Goal: Task Accomplishment & Management: Manage account settings

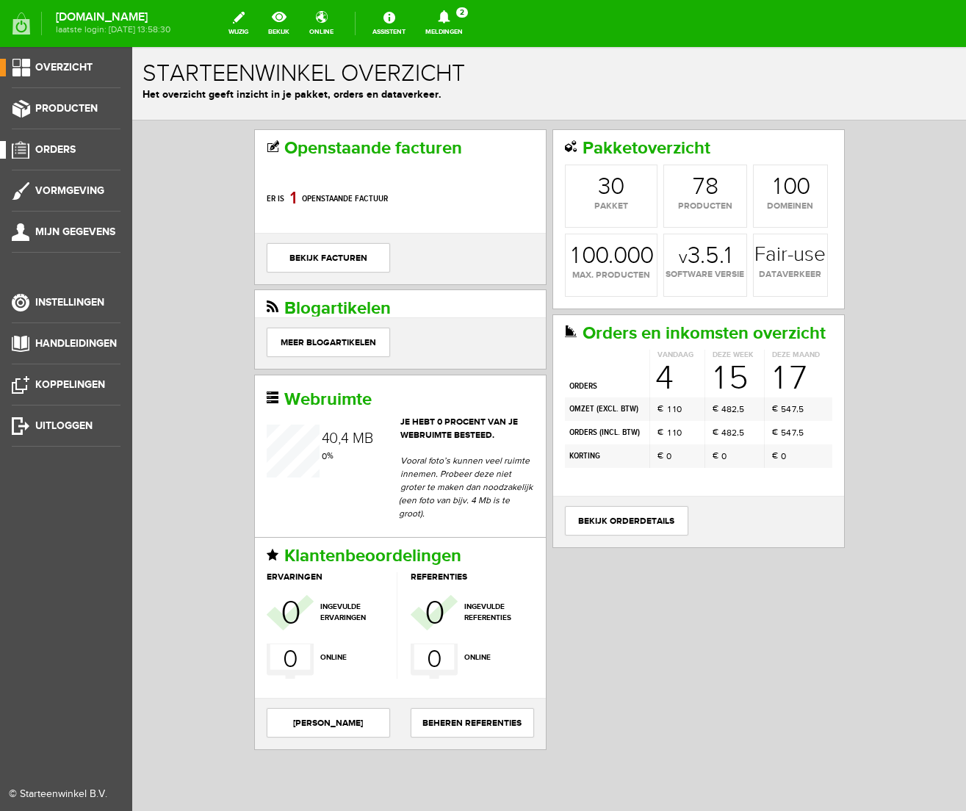
click at [54, 146] on span "Orders" at bounding box center [55, 149] width 40 height 12
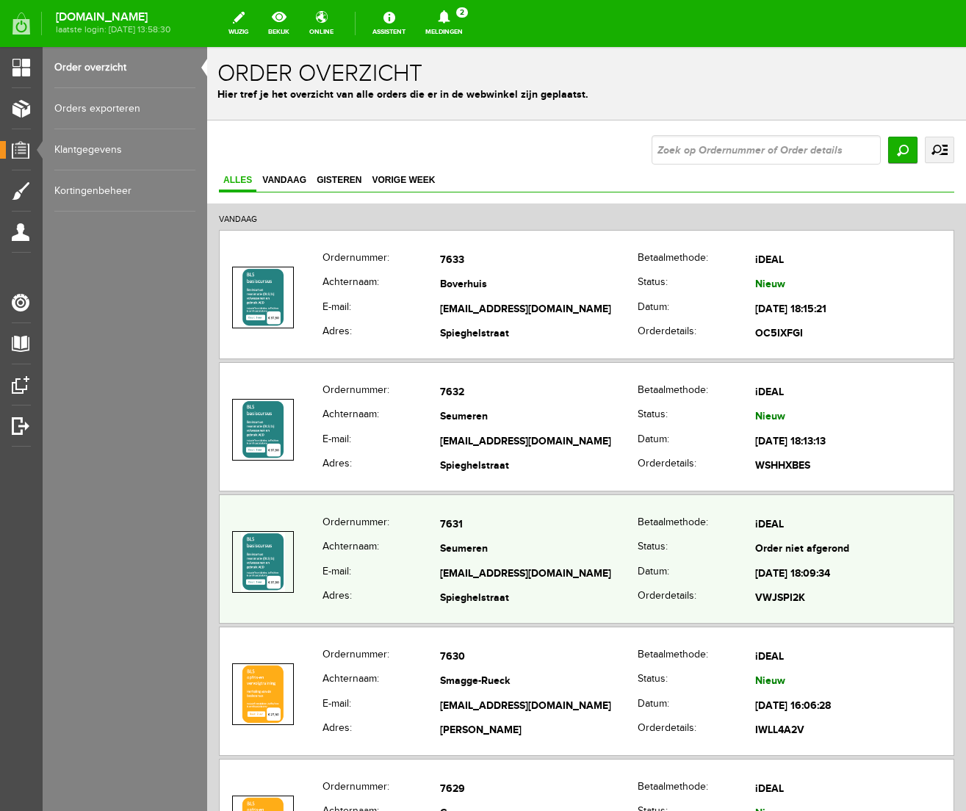
scroll to position [1, 0]
click at [482, 567] on td "[EMAIL_ADDRESS][DOMAIN_NAME]" at bounding box center [539, 573] width 198 height 25
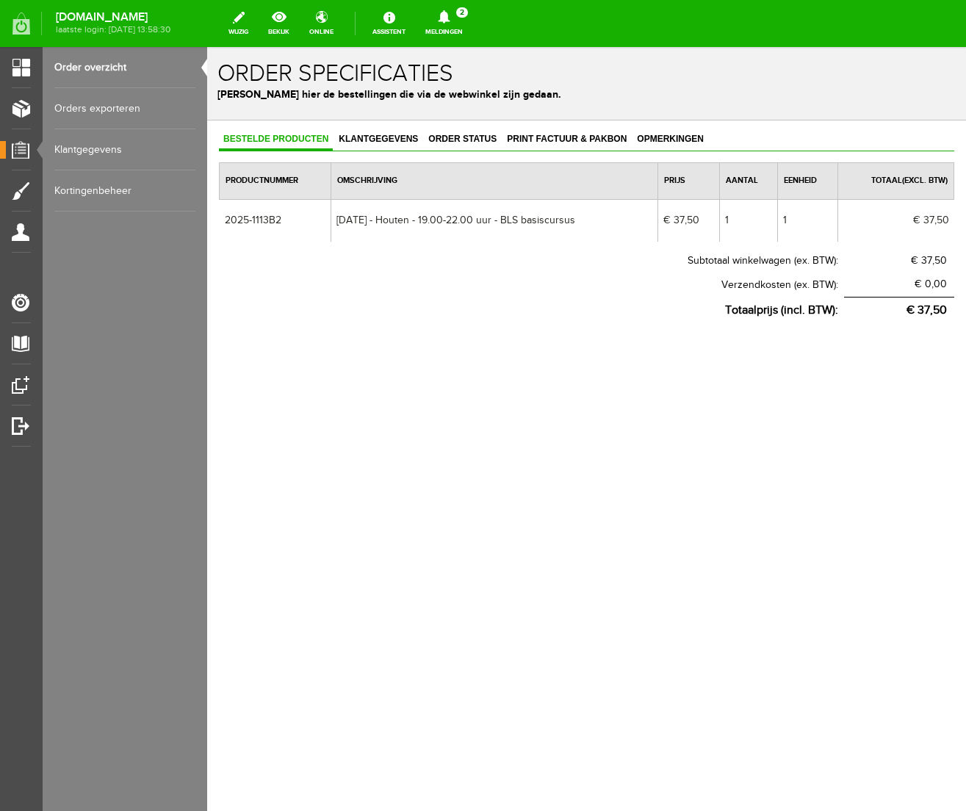
scroll to position [0, 0]
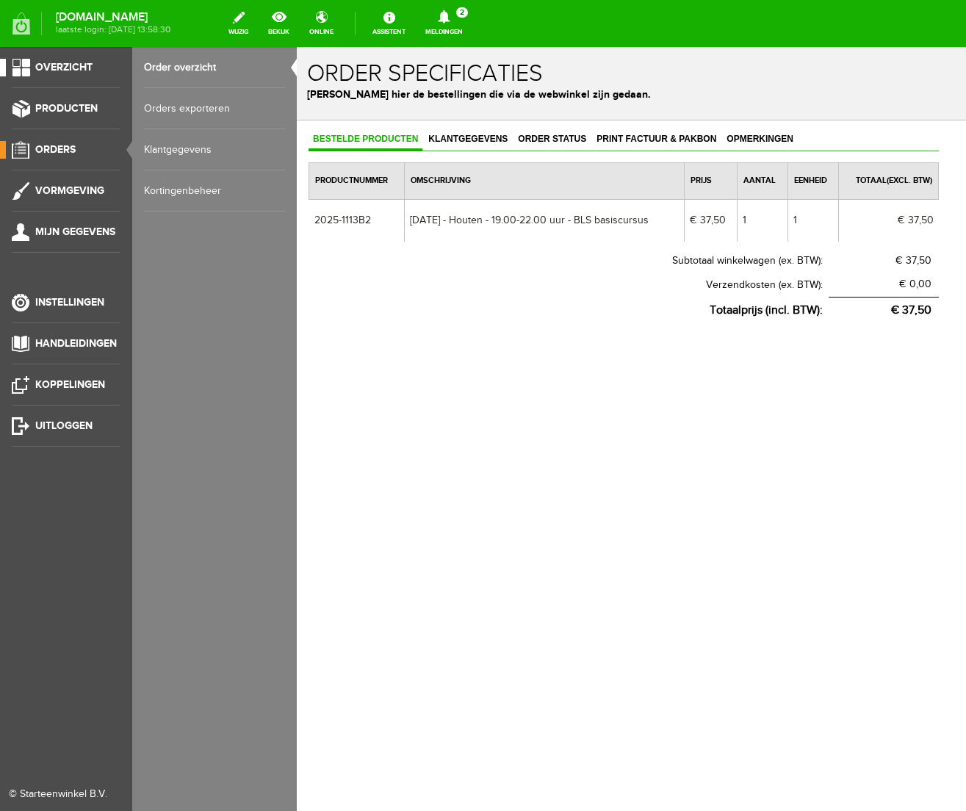
click at [71, 64] on span "Overzicht" at bounding box center [63, 67] width 57 height 12
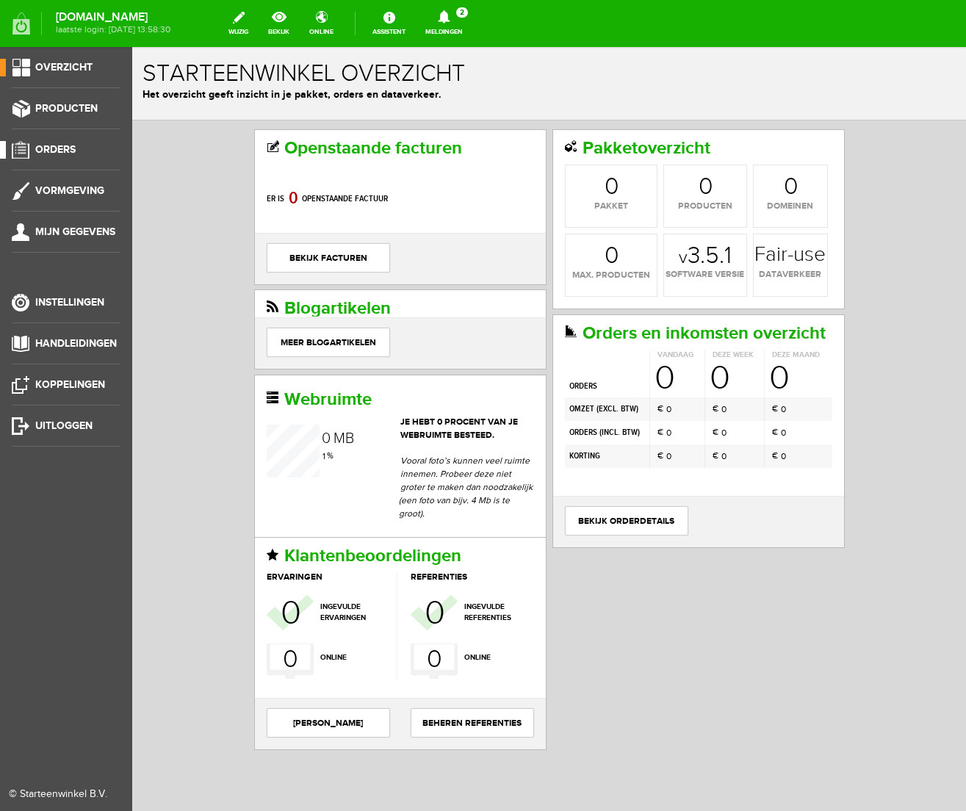
click at [63, 150] on span "Orders" at bounding box center [55, 149] width 40 height 12
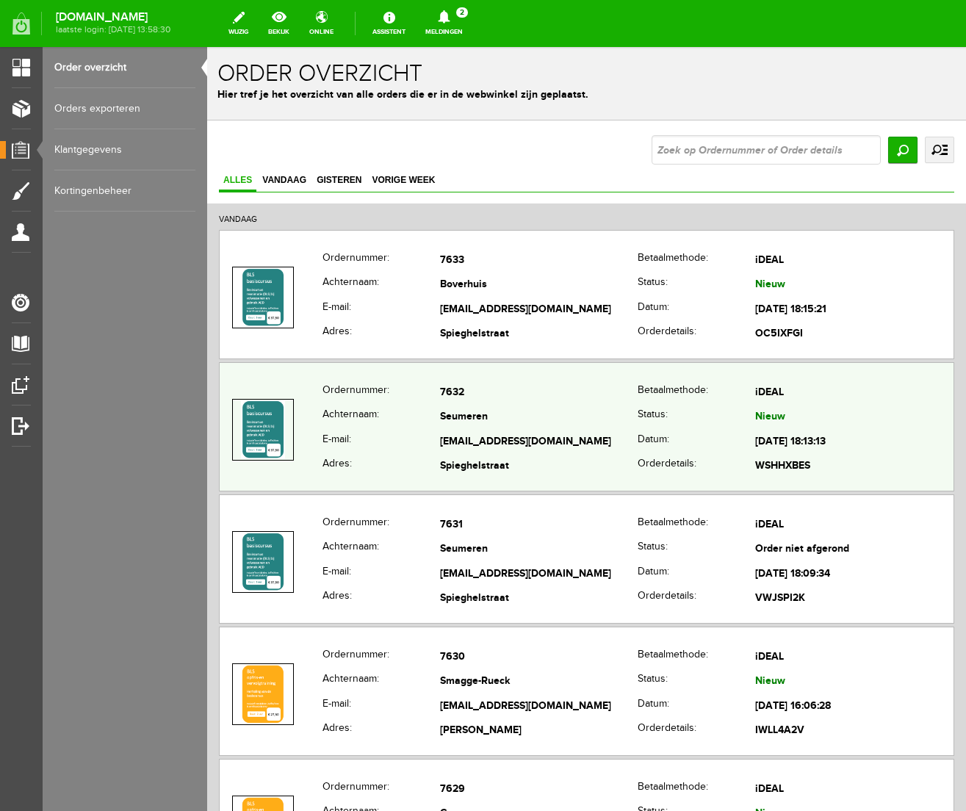
click at [484, 455] on td "Spieghelstraat" at bounding box center [539, 467] width 198 height 25
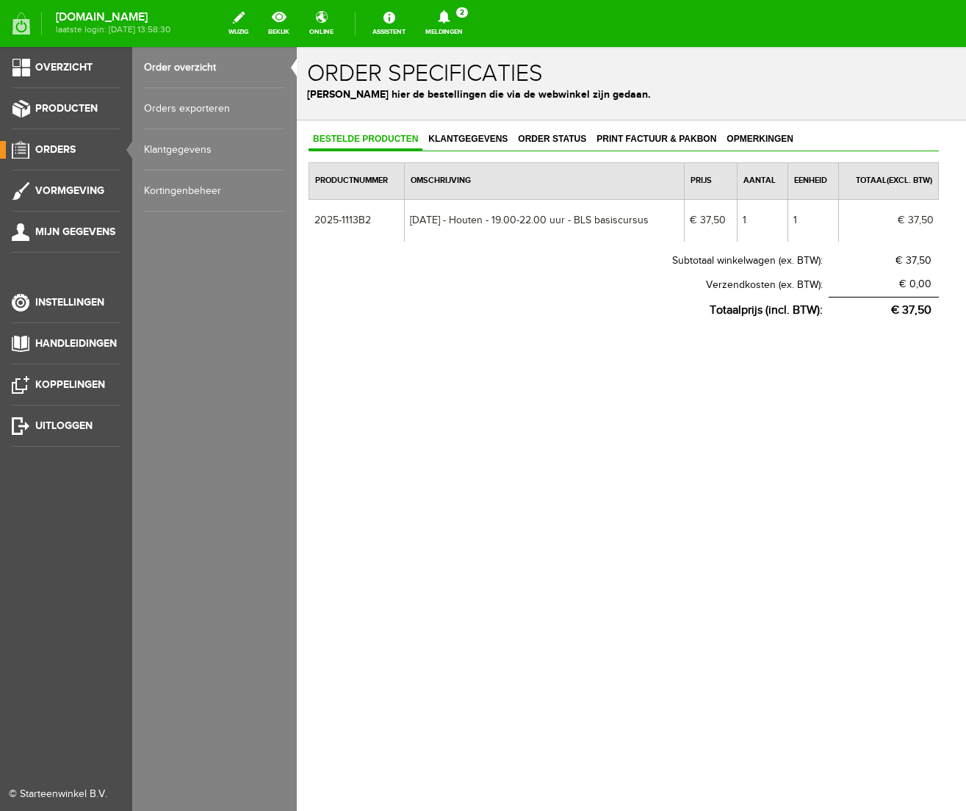
click at [167, 65] on link "Order overzicht" at bounding box center [214, 67] width 141 height 41
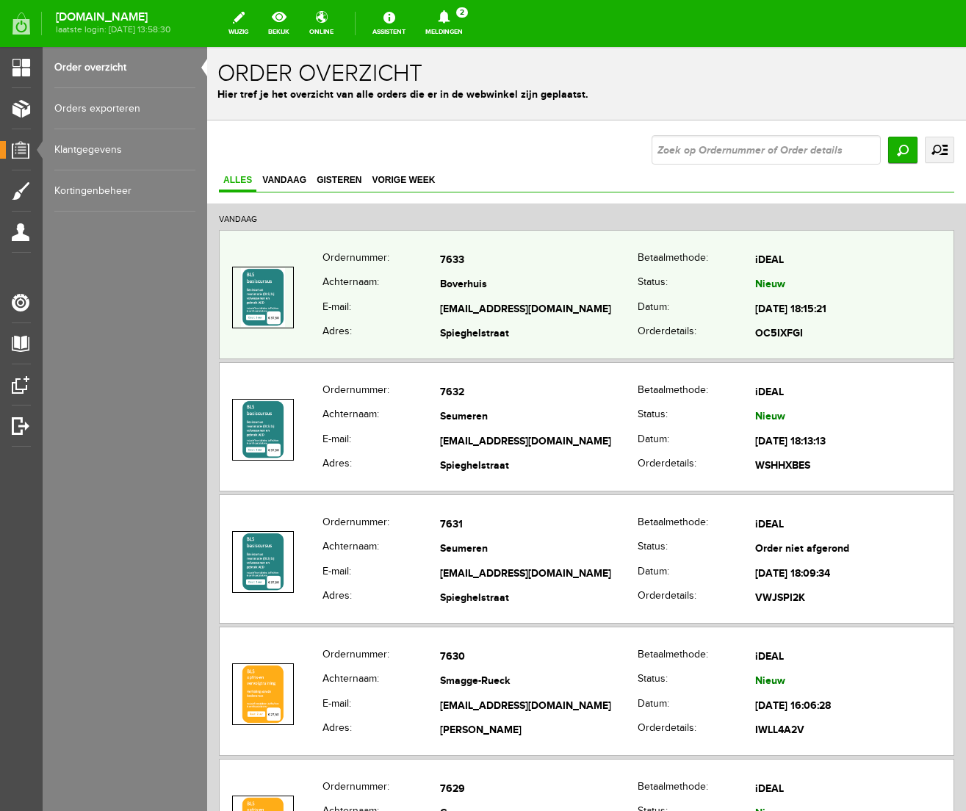
click at [459, 292] on td "Boverhuis" at bounding box center [539, 285] width 198 height 25
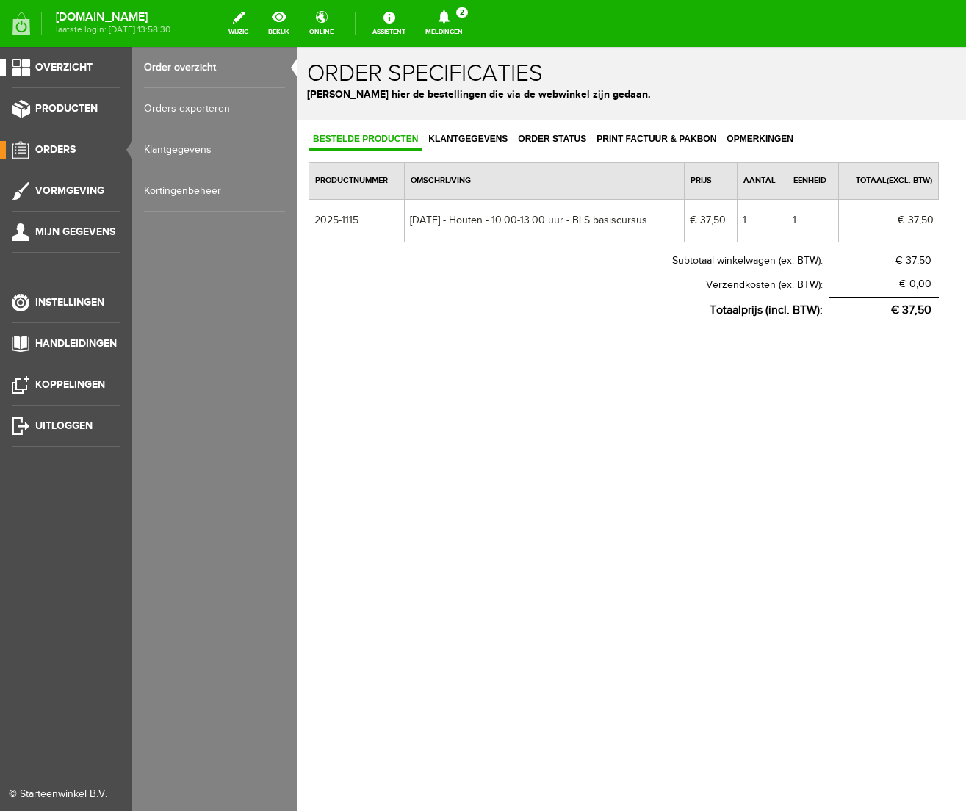
click at [48, 64] on span "Overzicht" at bounding box center [63, 67] width 57 height 12
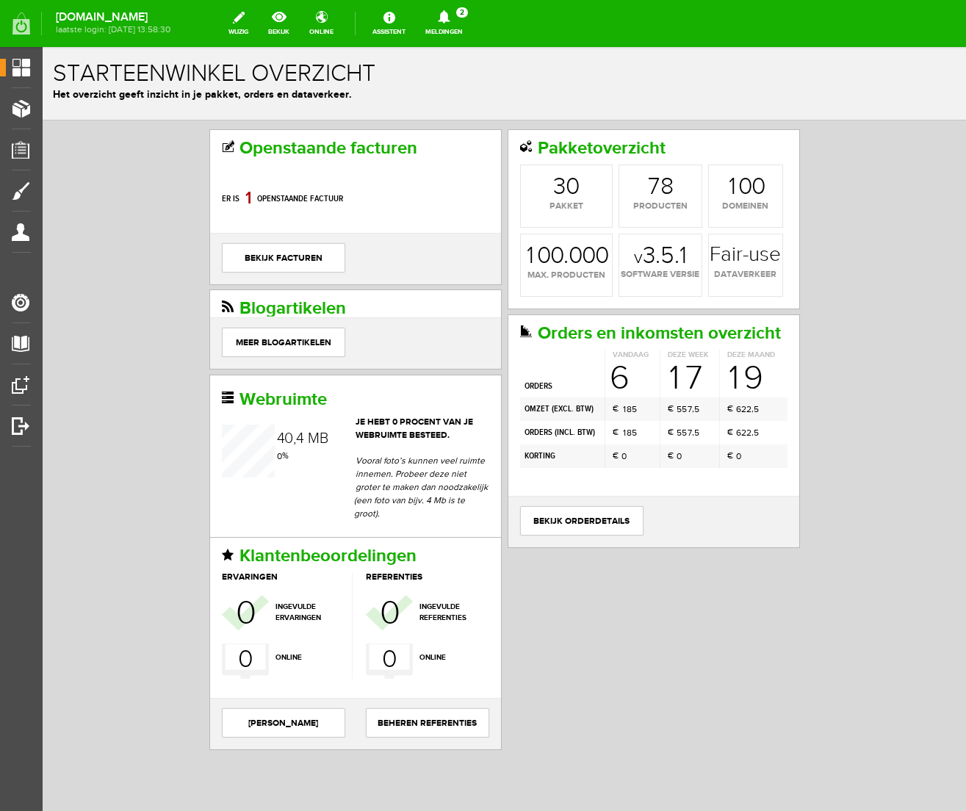
click at [450, 15] on icon at bounding box center [444, 16] width 12 height 13
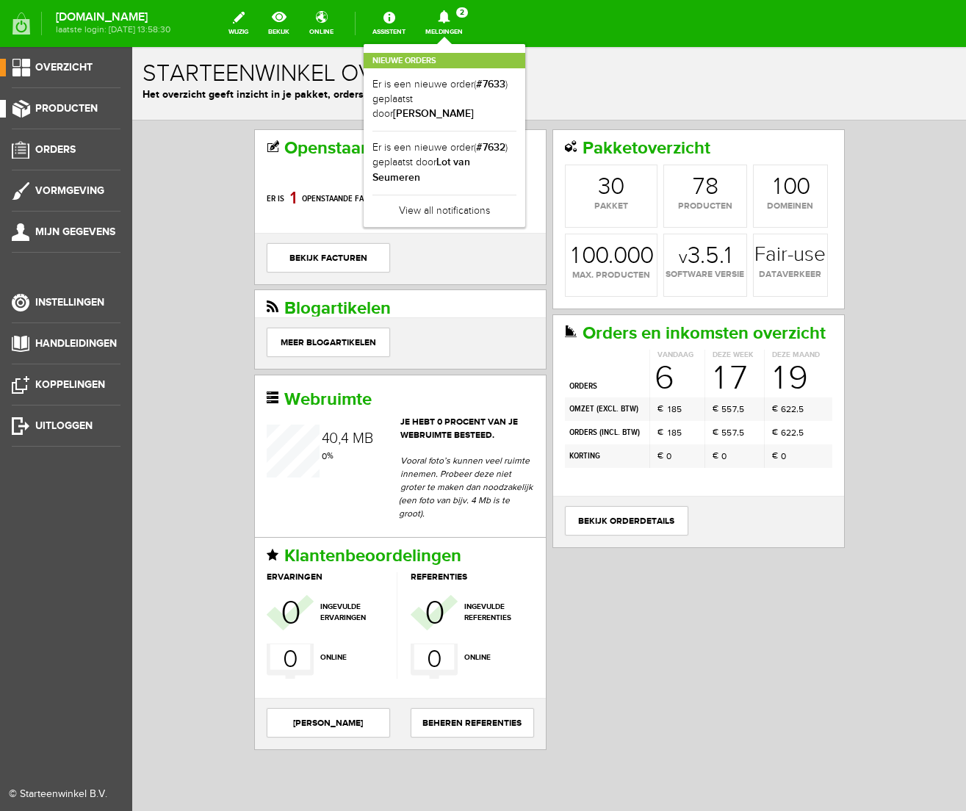
click at [71, 112] on span "Producten" at bounding box center [66, 108] width 62 height 12
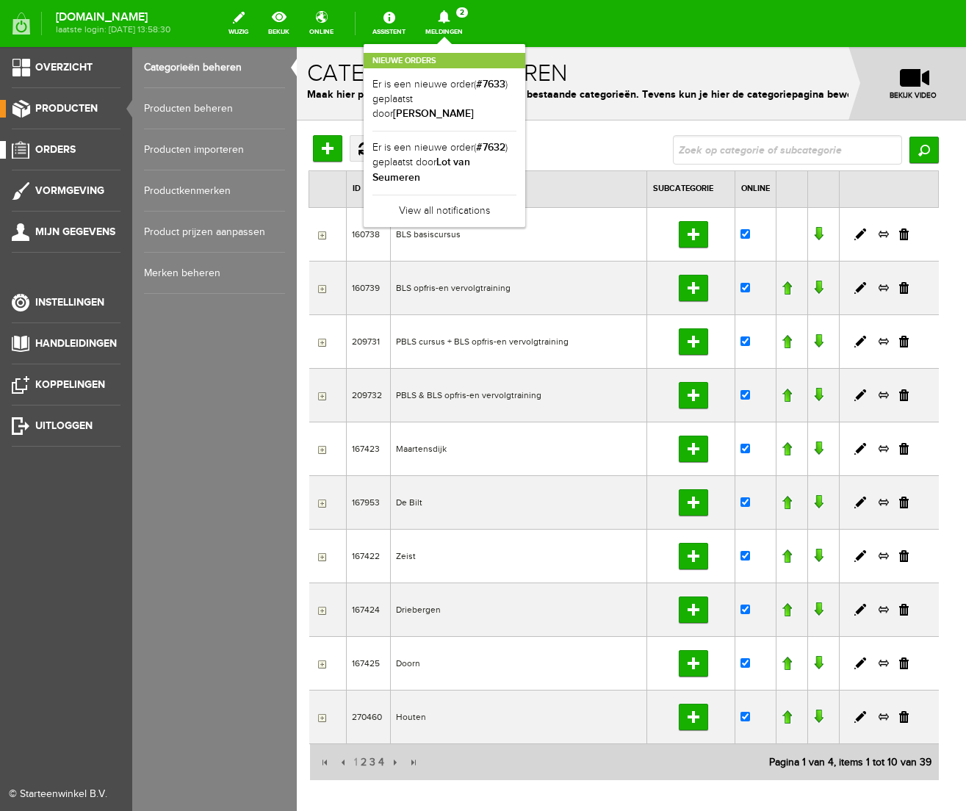
click at [51, 148] on span "Orders" at bounding box center [55, 149] width 40 height 12
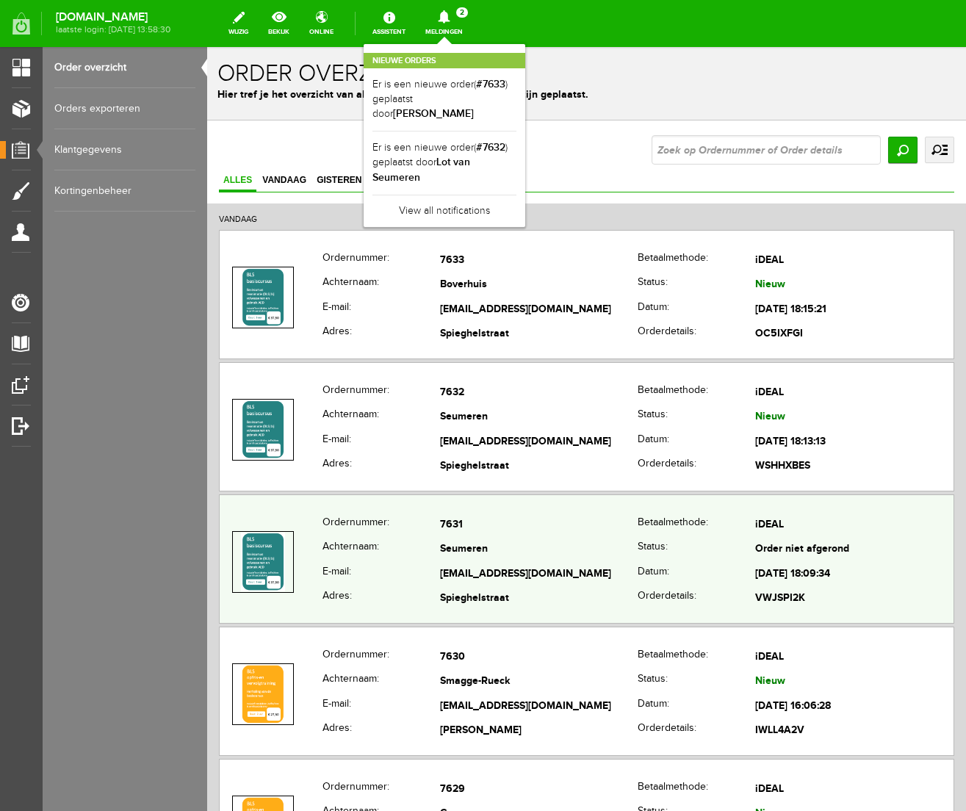
scroll to position [1, 0]
click at [579, 584] on td "[EMAIL_ADDRESS][DOMAIN_NAME]" at bounding box center [539, 573] width 198 height 25
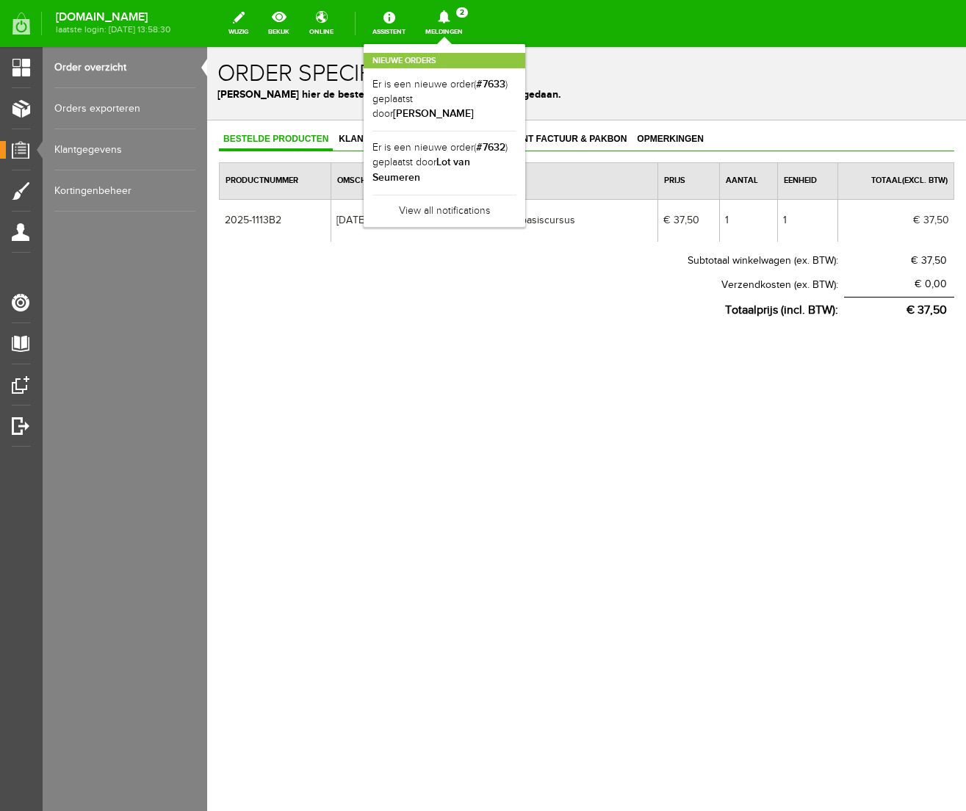
scroll to position [0, 0]
click at [718, 57] on div "Order specificaties Beheer hier de bestellingen die via de webwinkel zijn gedaa…" at bounding box center [586, 83] width 759 height 73
click at [525, 55] on h2 "Nieuwe orders" at bounding box center [445, 60] width 162 height 15
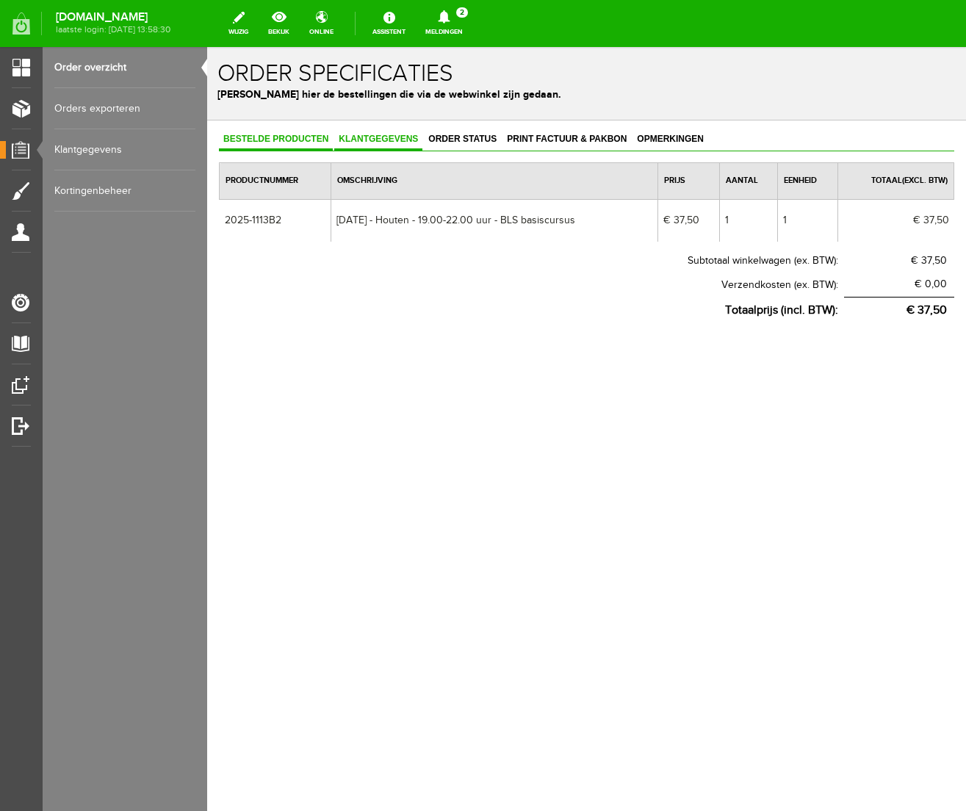
click at [383, 138] on span "Klantgegevens" at bounding box center [378, 139] width 88 height 10
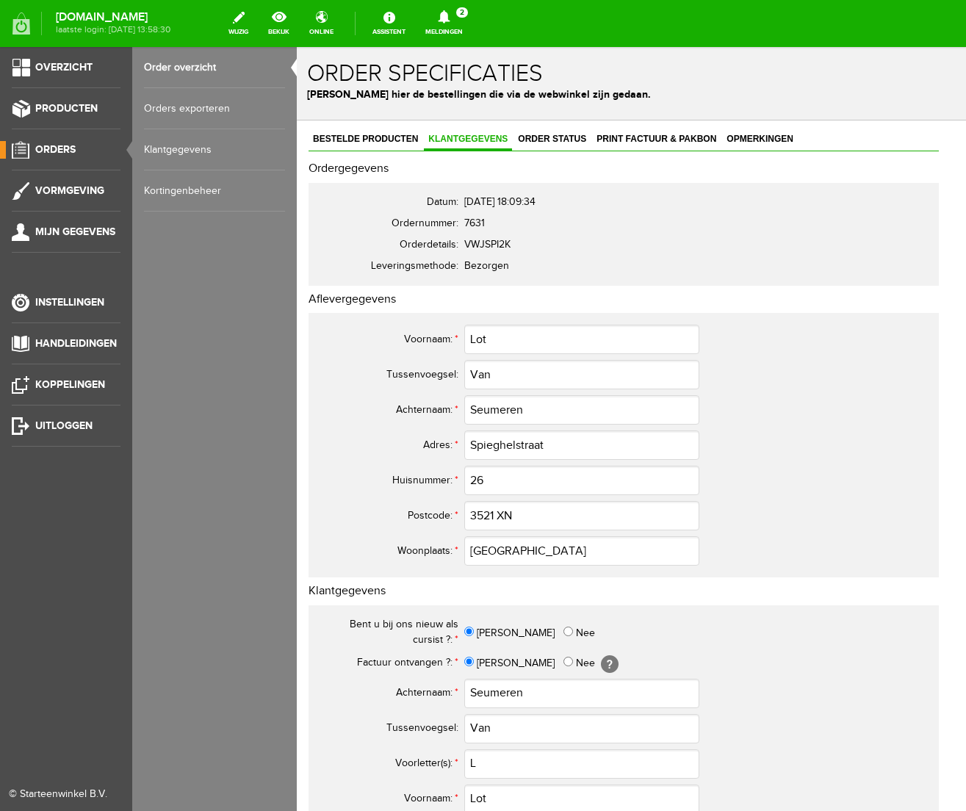
click at [71, 147] on span "Orders" at bounding box center [55, 149] width 40 height 12
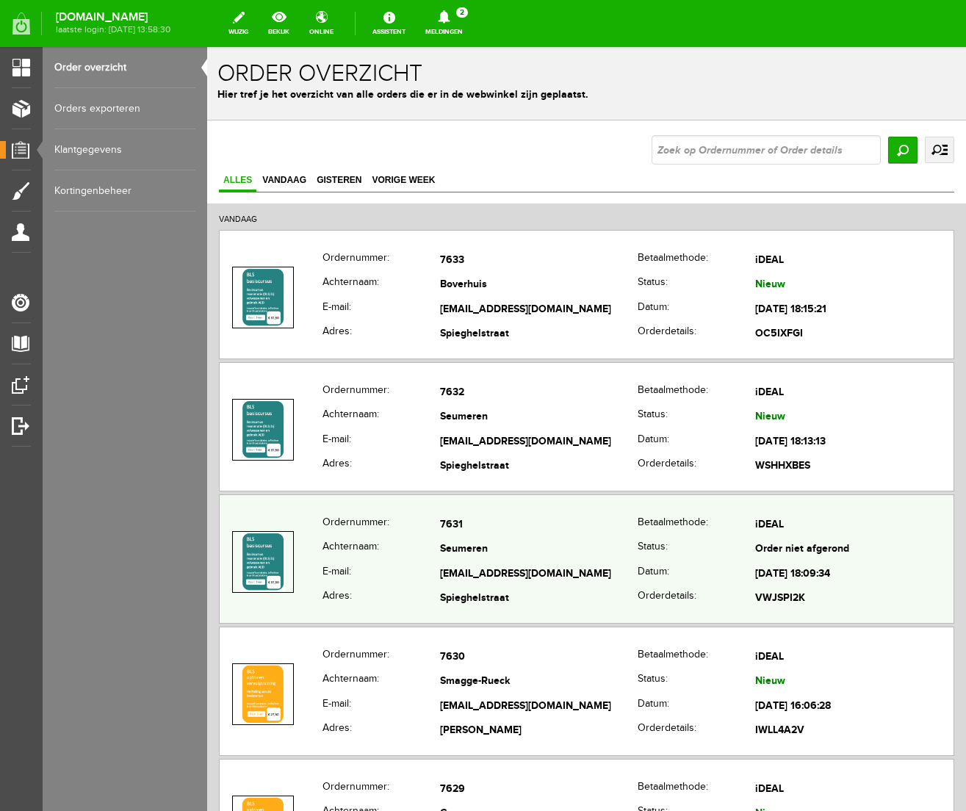
click at [543, 582] on td "[EMAIL_ADDRESS][DOMAIN_NAME]" at bounding box center [539, 574] width 198 height 25
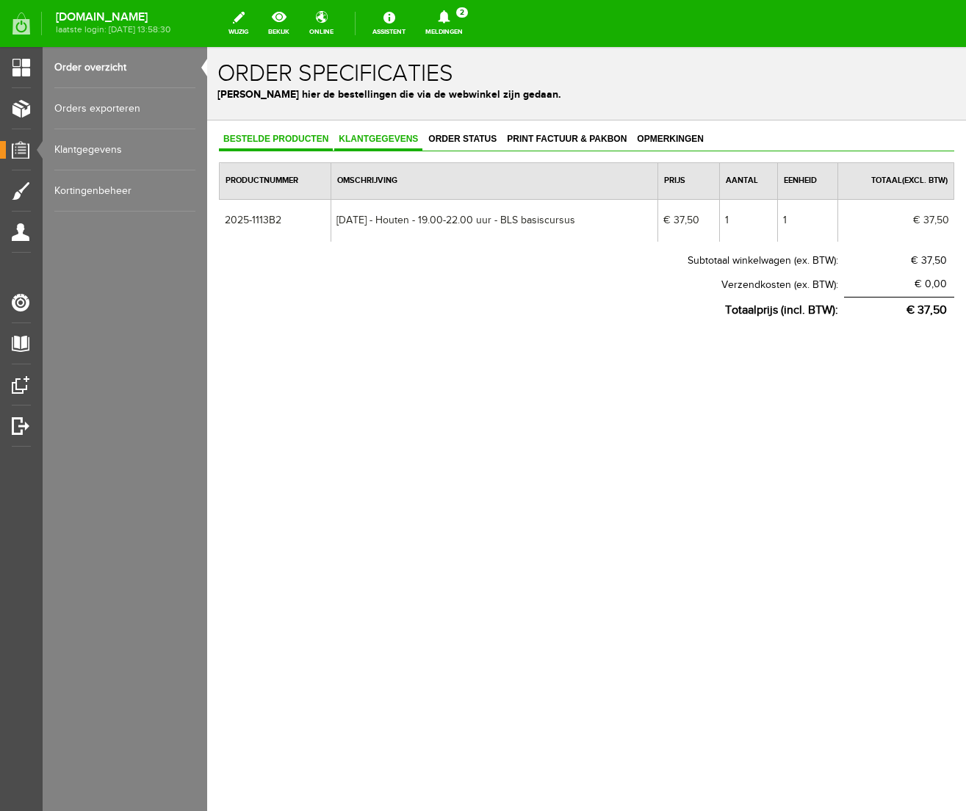
click at [378, 137] on span "Klantgegevens" at bounding box center [378, 139] width 88 height 10
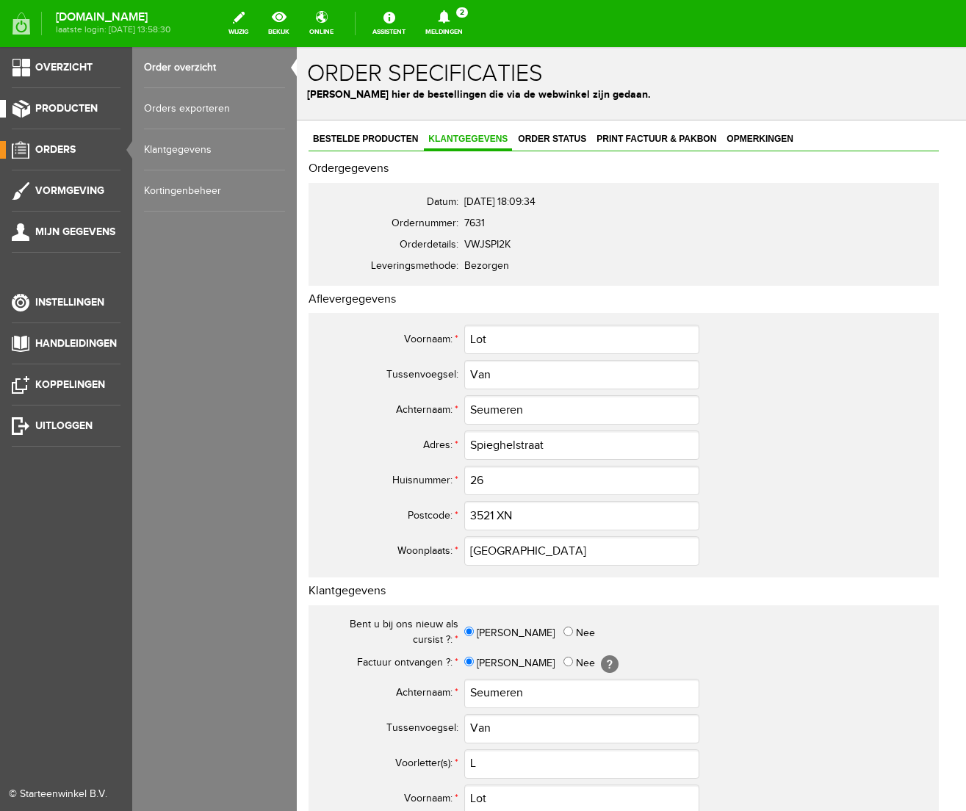
click at [46, 104] on span "Producten" at bounding box center [66, 108] width 62 height 12
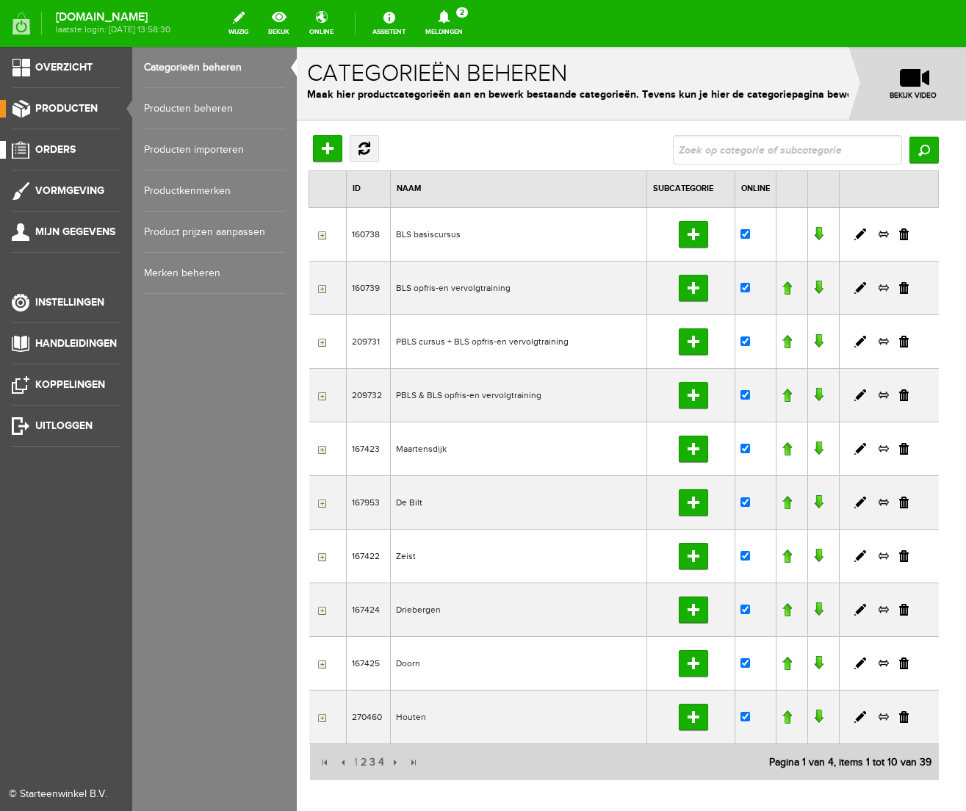
click at [69, 147] on span "Orders" at bounding box center [55, 149] width 40 height 12
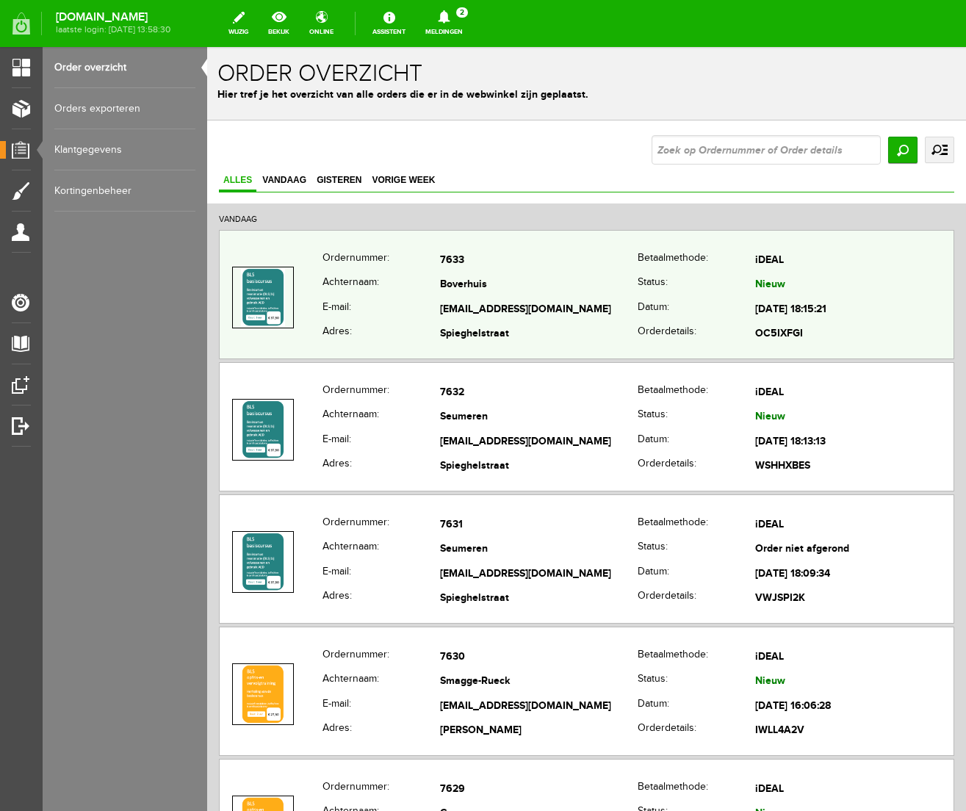
click at [528, 285] on td "Boverhuis" at bounding box center [539, 285] width 198 height 25
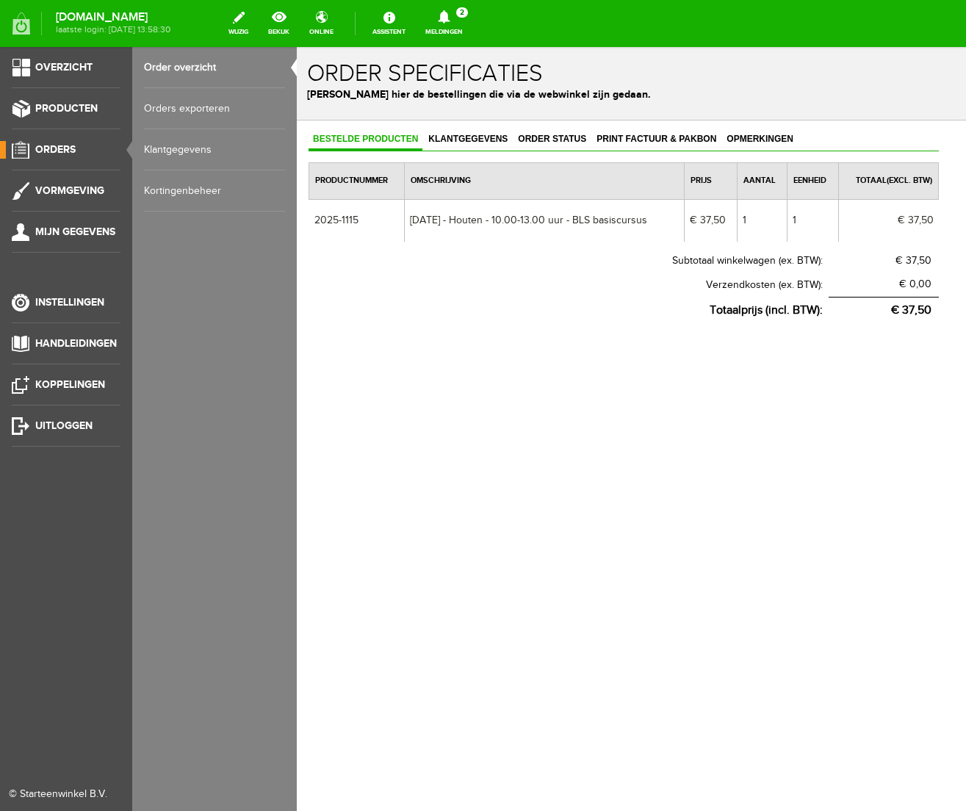
click at [49, 148] on span "Orders" at bounding box center [55, 149] width 40 height 12
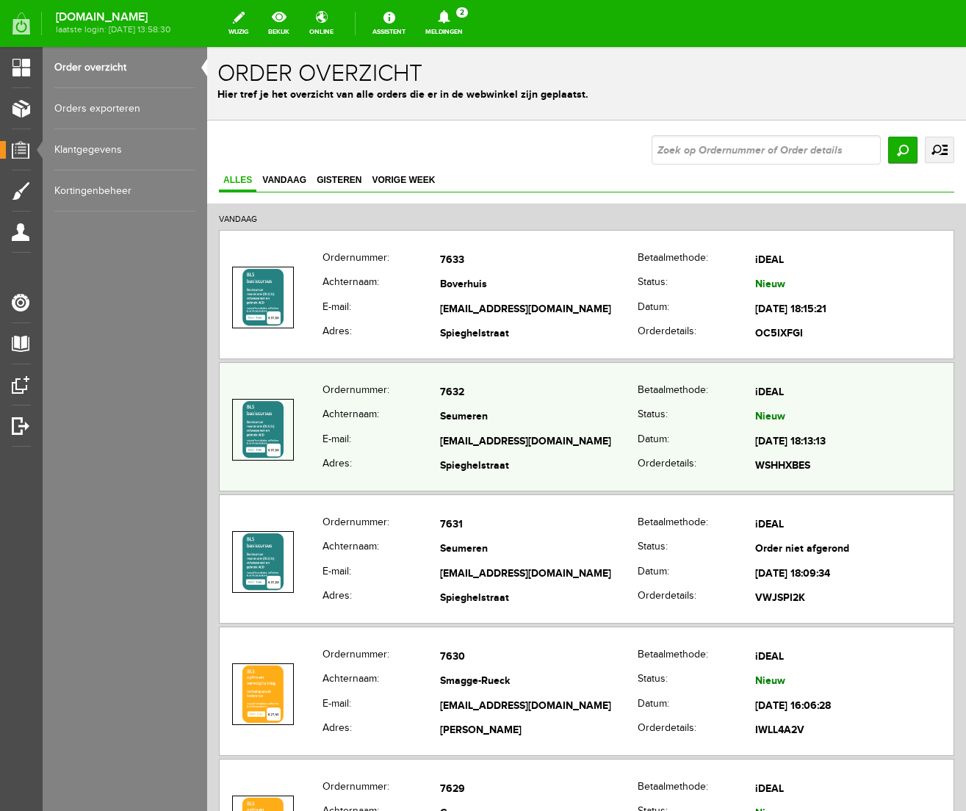
click at [409, 397] on th "Ordernummer:" at bounding box center [382, 393] width 118 height 25
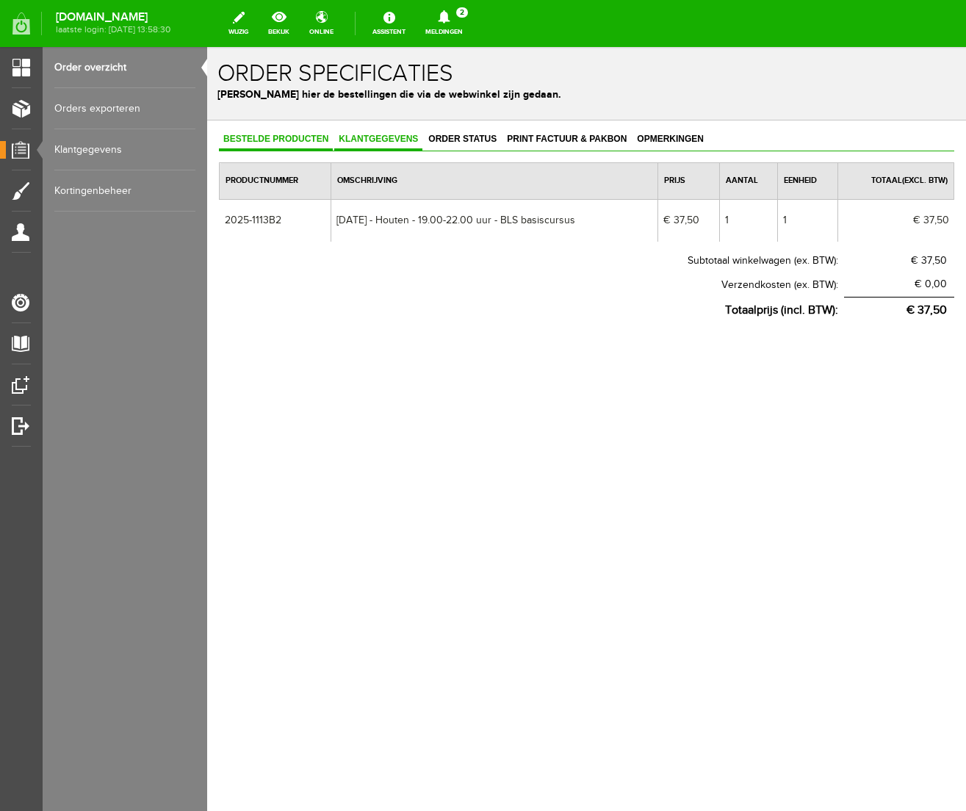
click at [393, 140] on span "Klantgegevens" at bounding box center [378, 139] width 88 height 10
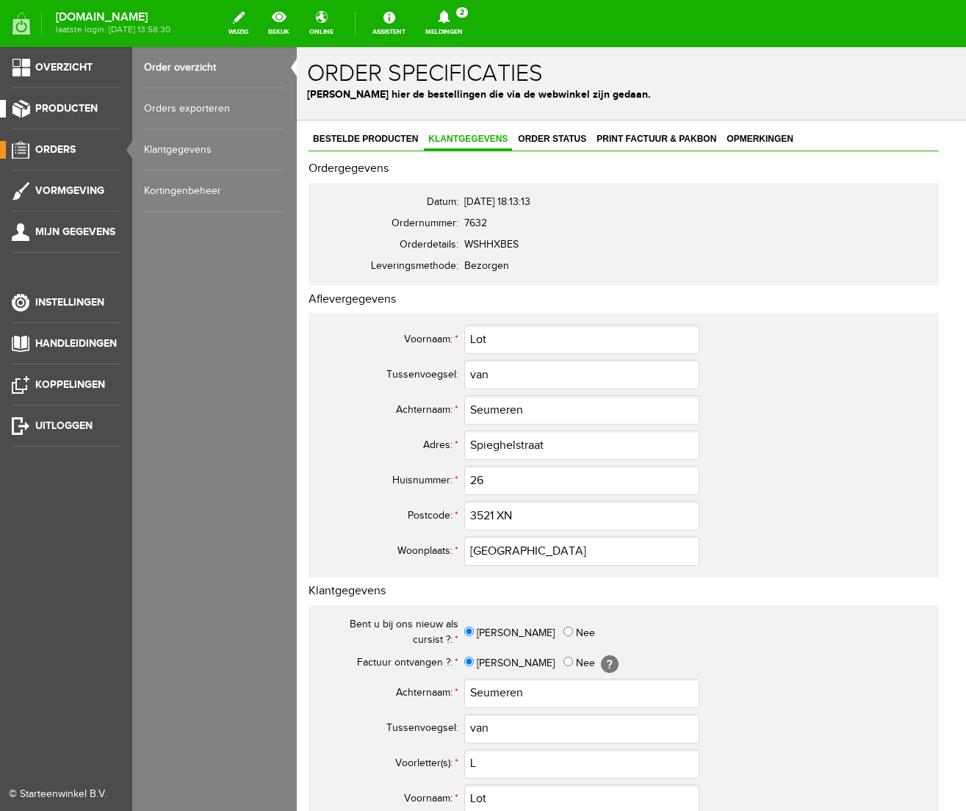
click at [61, 103] on span "Producten" at bounding box center [66, 108] width 62 height 12
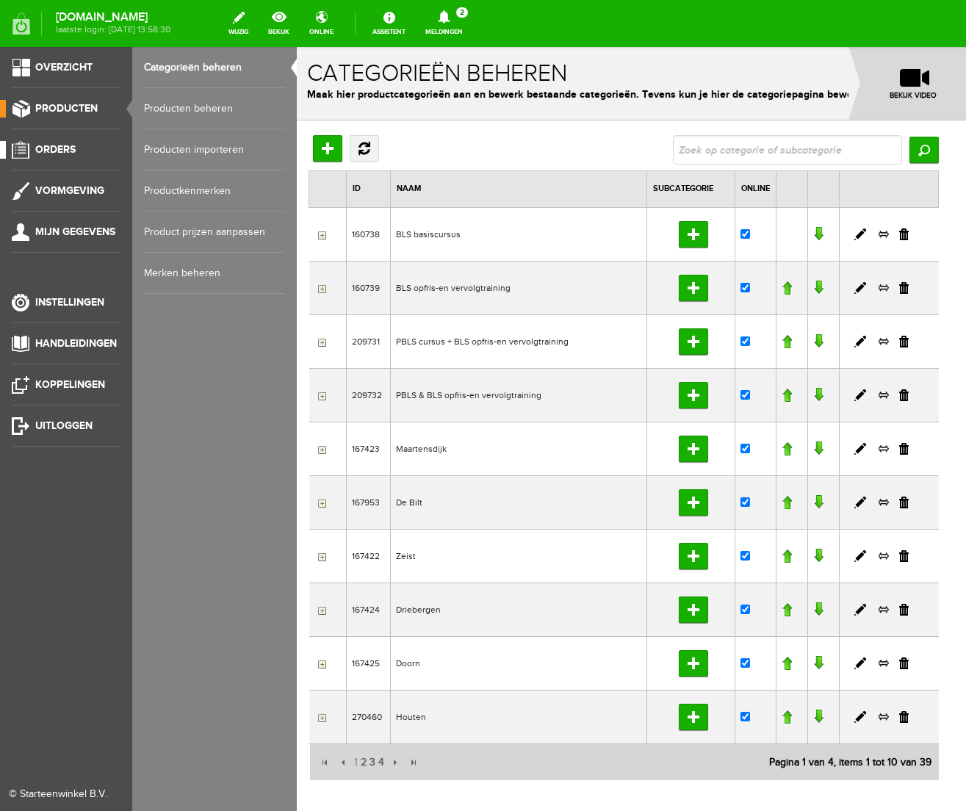
click at [60, 151] on span "Orders" at bounding box center [55, 149] width 40 height 12
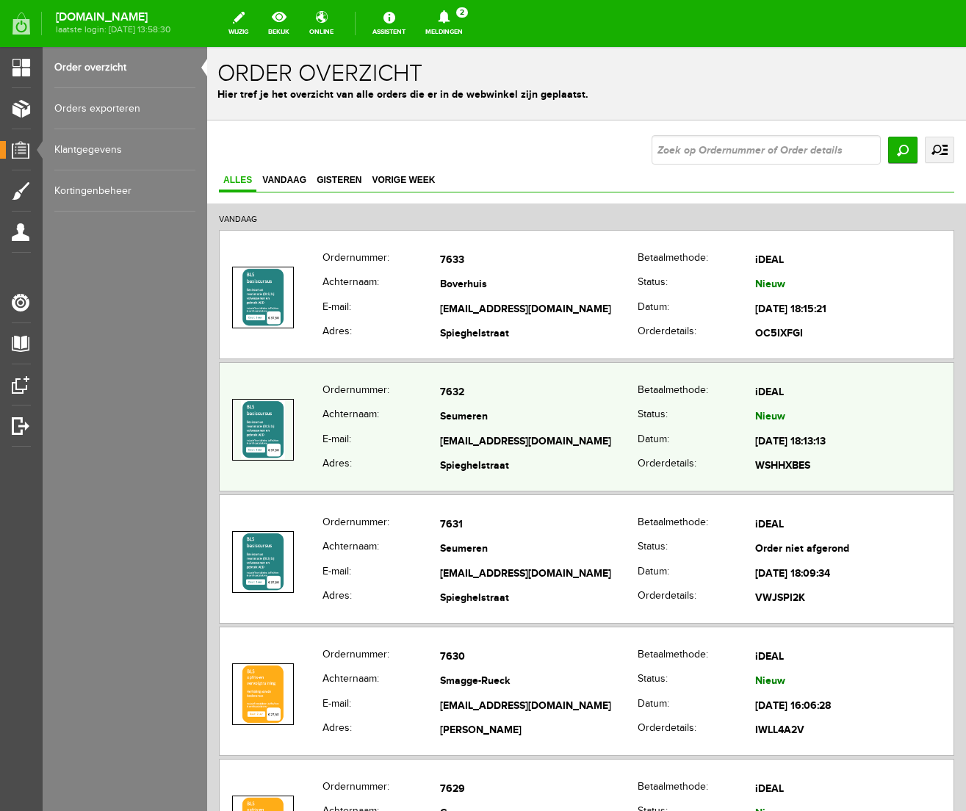
click at [393, 456] on th "Adres:" at bounding box center [382, 467] width 118 height 25
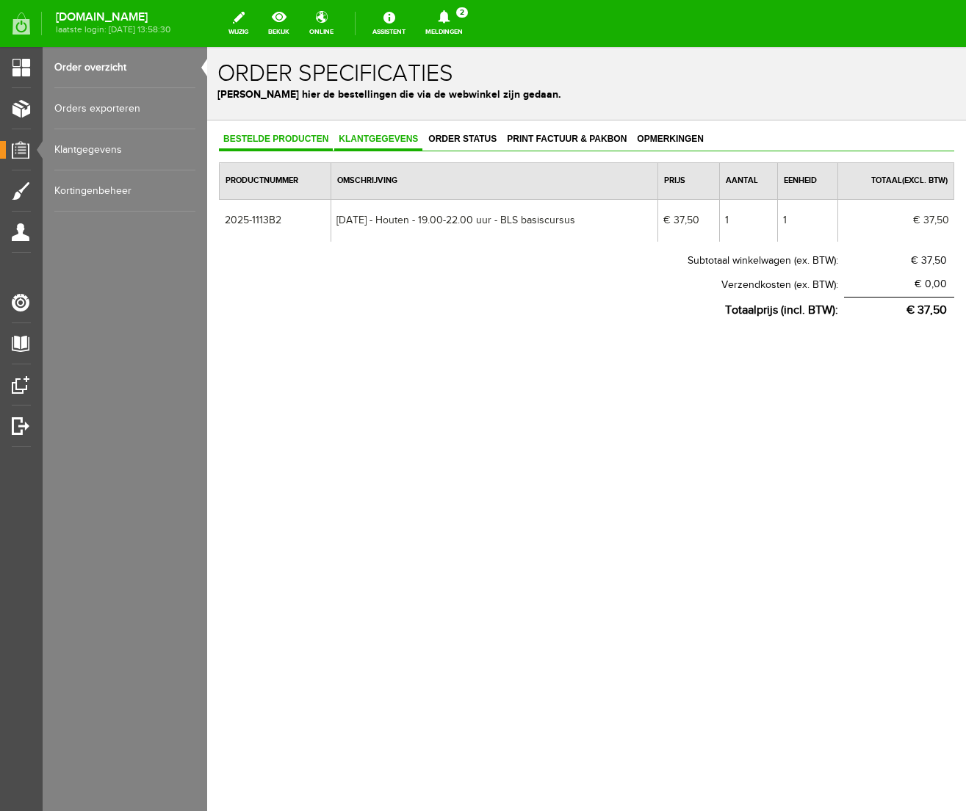
click at [392, 140] on span "Klantgegevens" at bounding box center [378, 139] width 88 height 10
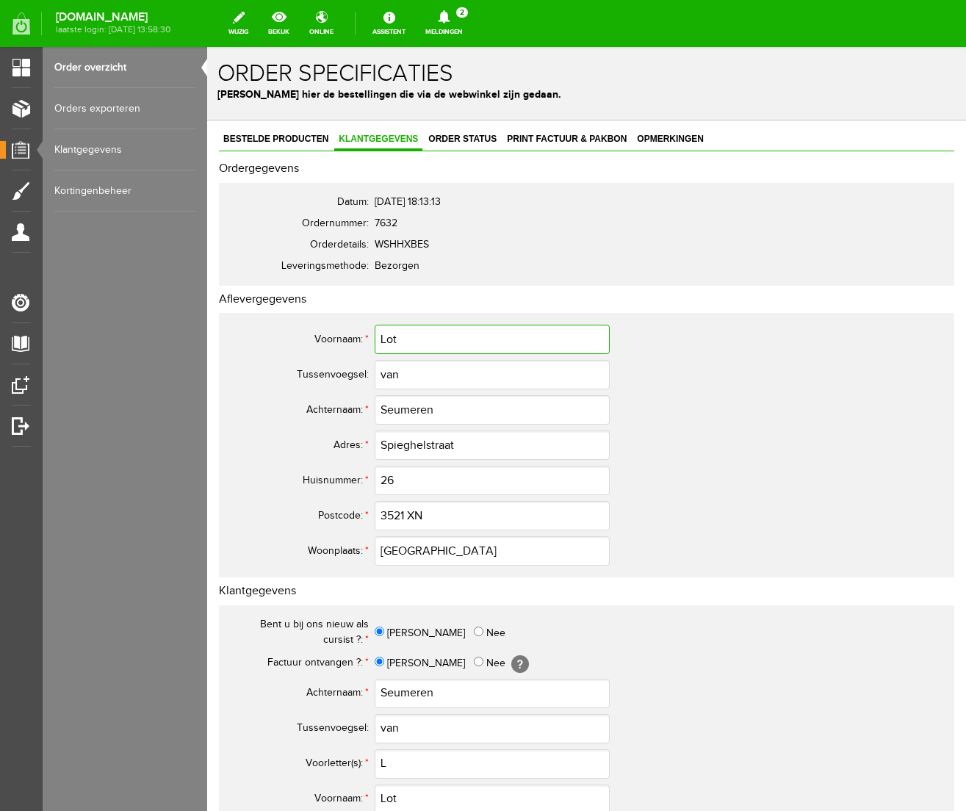
drag, startPoint x: 401, startPoint y: 340, endPoint x: 316, endPoint y: 337, distance: 85.3
click at [316, 337] on tr "Voornaam: * Lot" at bounding box center [581, 339] width 706 height 35
drag, startPoint x: 484, startPoint y: 444, endPoint x: 186, endPoint y: 439, distance: 298.4
click at [207, 439] on html "x Order specificaties Beheer hier de bestellingen die via de webwinkel zijn ged…" at bounding box center [586, 429] width 759 height 764
drag, startPoint x: 442, startPoint y: 409, endPoint x: 281, endPoint y: 398, distance: 160.5
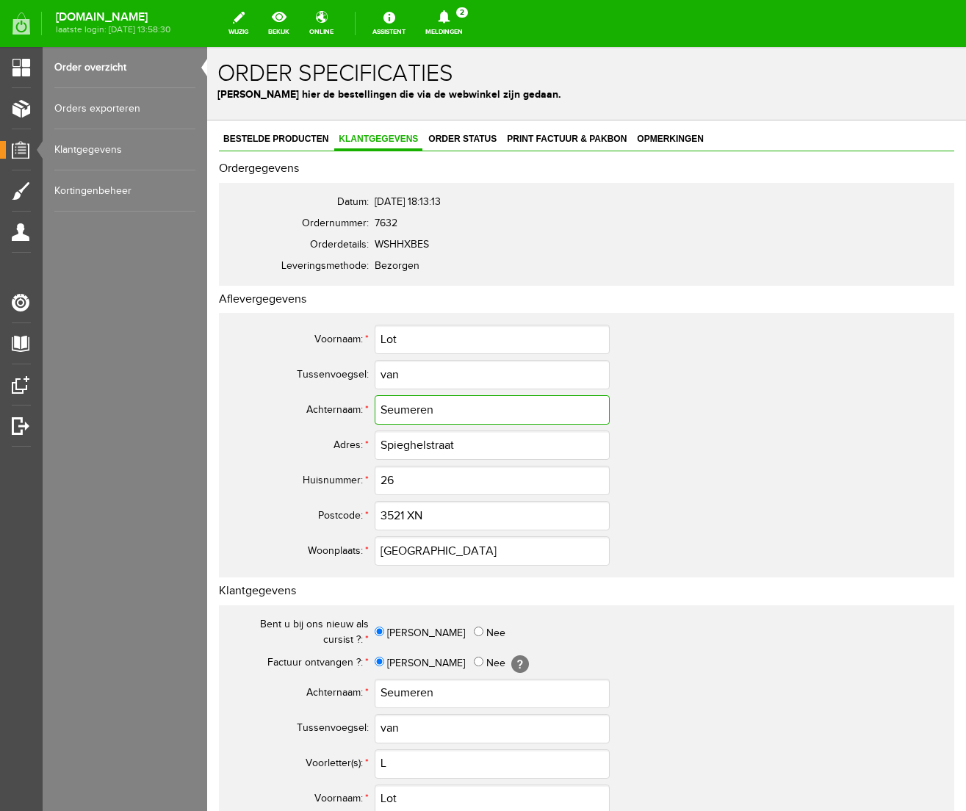
click at [281, 398] on tr "Achternaam: * Seumeren" at bounding box center [581, 409] width 706 height 35
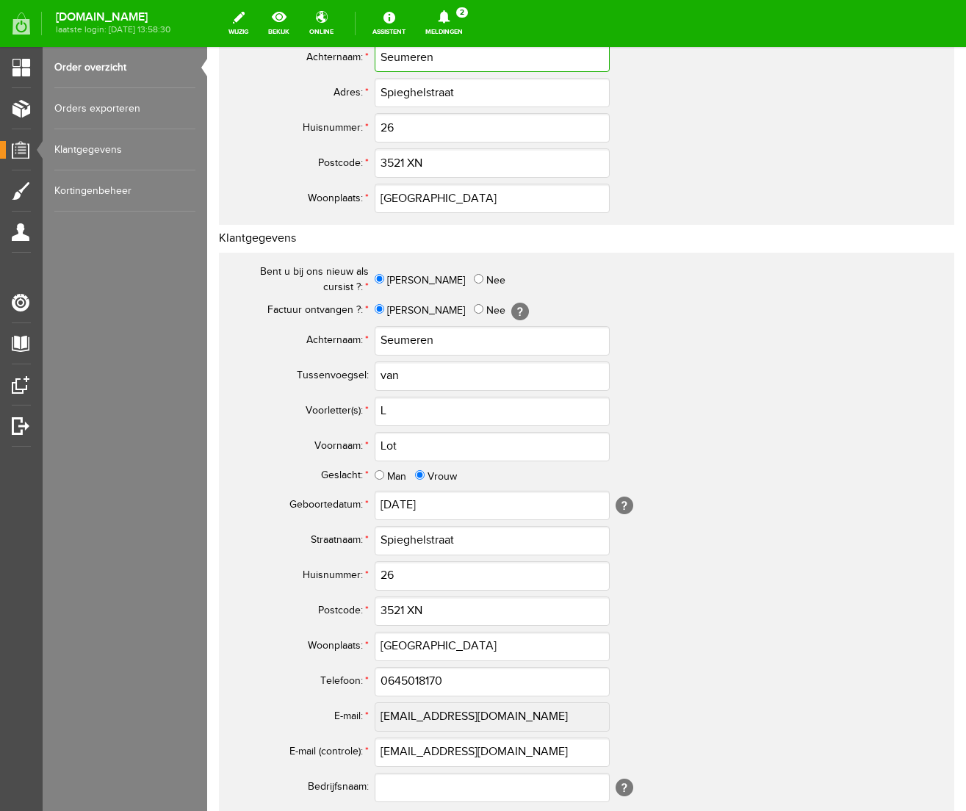
scroll to position [369, 0]
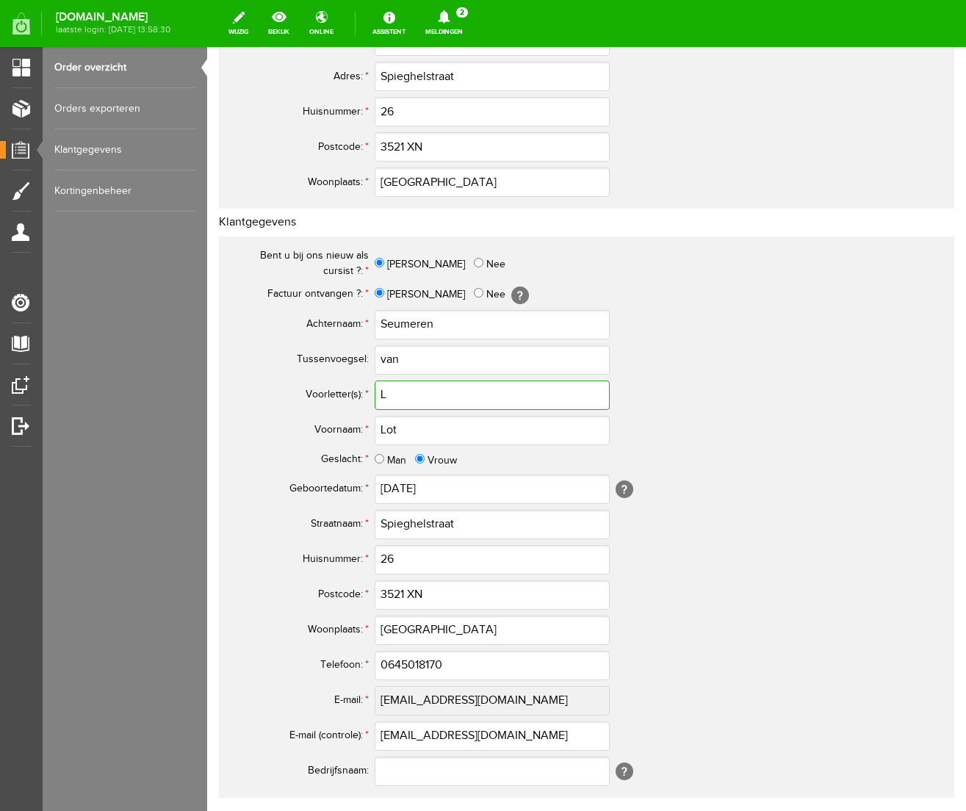
click at [405, 398] on input "L" at bounding box center [492, 395] width 235 height 29
type input "L."
click at [395, 666] on input "0645018170" at bounding box center [492, 665] width 235 height 29
drag, startPoint x: 455, startPoint y: 667, endPoint x: 210, endPoint y: 660, distance: 244.8
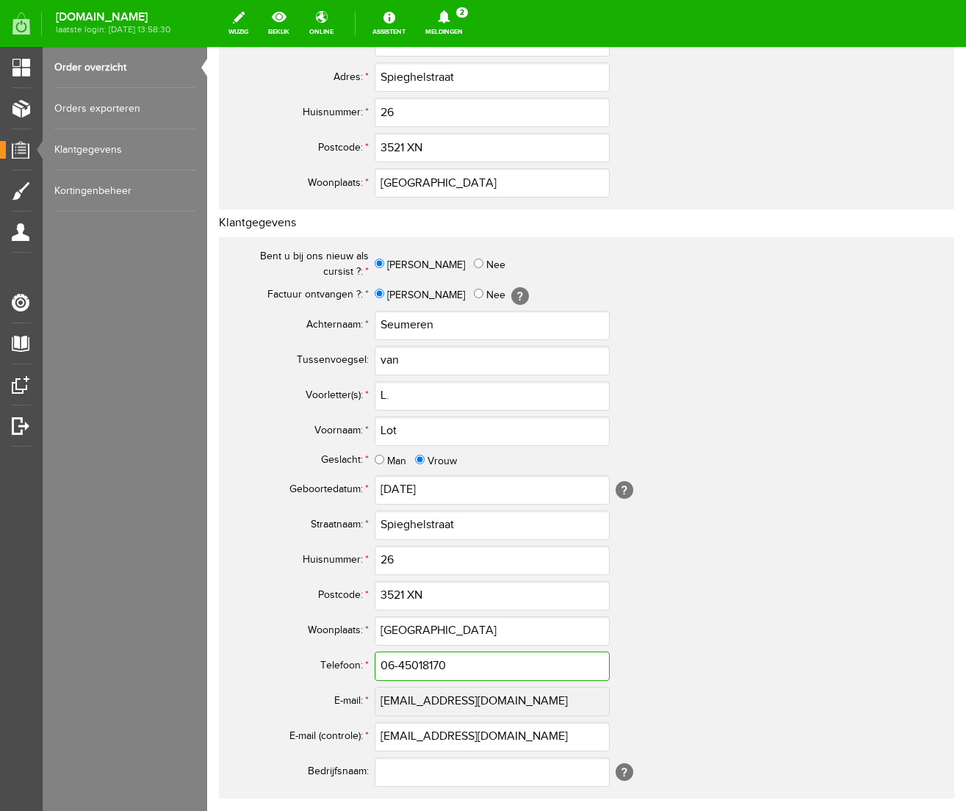
click at [210, 660] on div "Bestelde producten Klantgegevens Order status Print factuur & pakbon Opmerkinge…" at bounding box center [586, 351] width 759 height 1198
drag, startPoint x: 537, startPoint y: 736, endPoint x: 334, endPoint y: 734, distance: 203.6
click at [334, 734] on tr "E-mail (controle): * [EMAIL_ADDRESS][DOMAIN_NAME]" at bounding box center [581, 736] width 706 height 35
click at [761, 564] on td "26" at bounding box center [654, 560] width 559 height 35
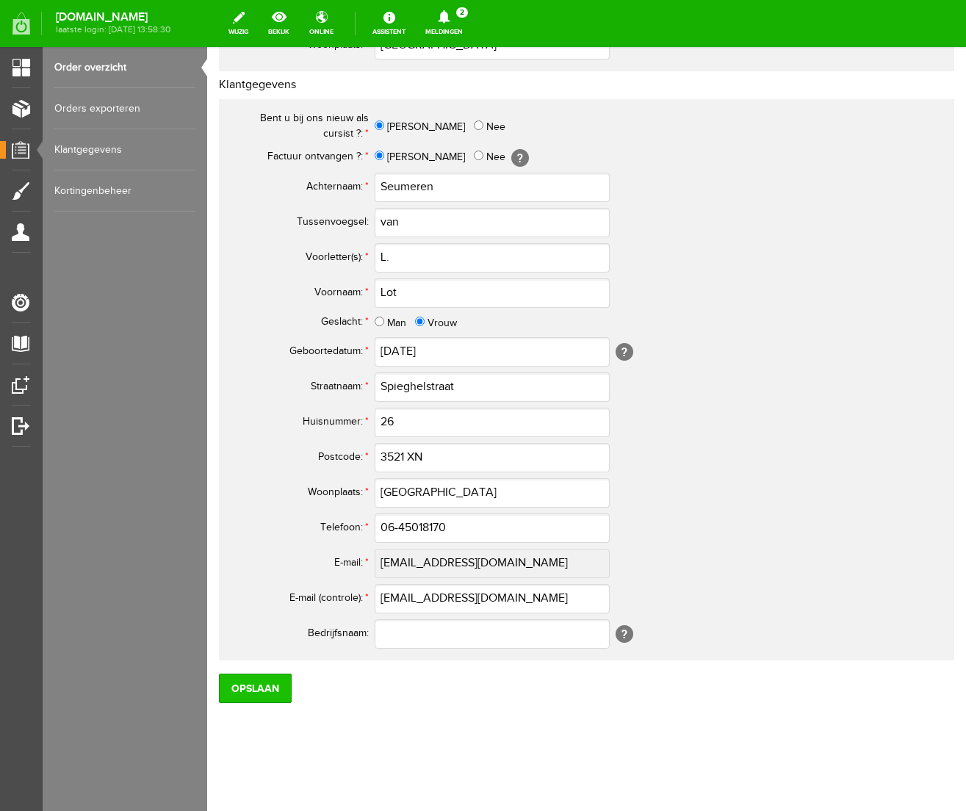
click at [245, 693] on input "Opslaan" at bounding box center [255, 688] width 73 height 29
click at [263, 697] on input "Opslaan" at bounding box center [255, 688] width 73 height 29
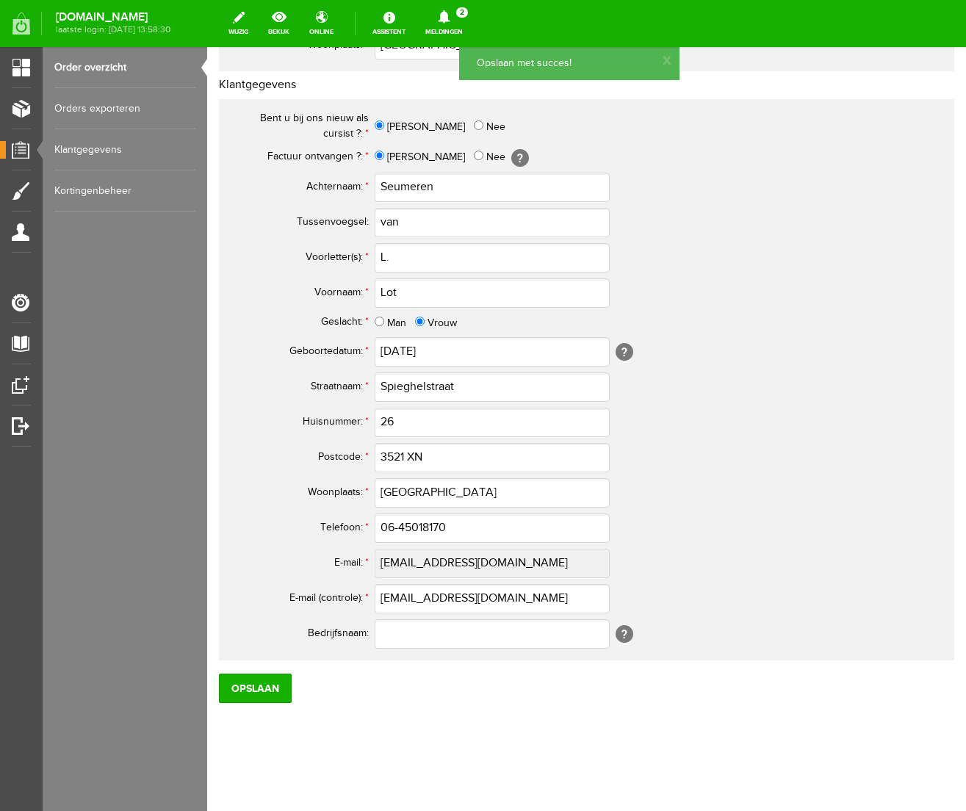
scroll to position [0, 0]
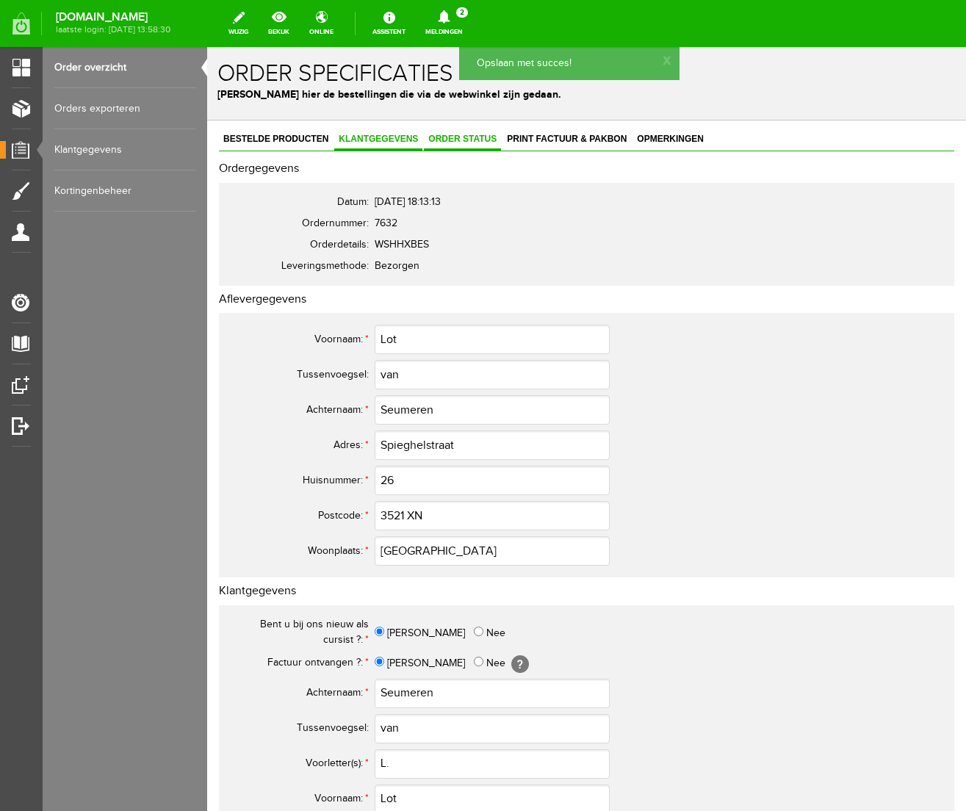
click at [467, 137] on span "Order status" at bounding box center [462, 139] width 77 height 10
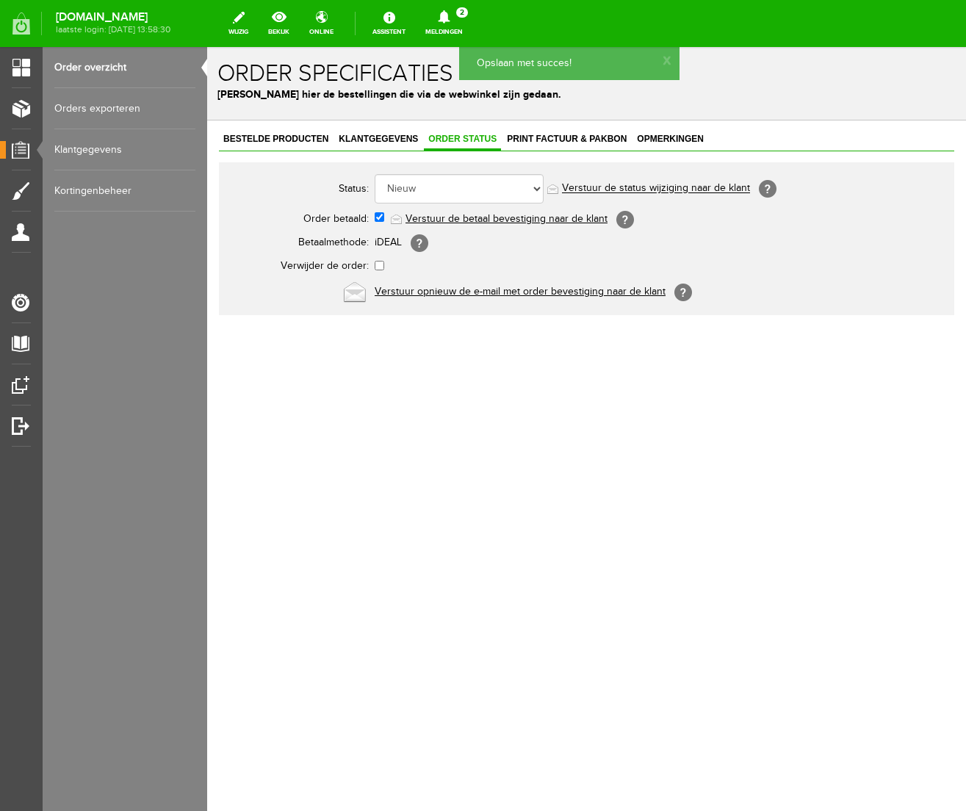
click at [481, 219] on link "Verstuur de betaal bevestiging naar de klant" at bounding box center [507, 219] width 202 height 12
click at [570, 137] on span "Print factuur & pakbon" at bounding box center [567, 139] width 129 height 10
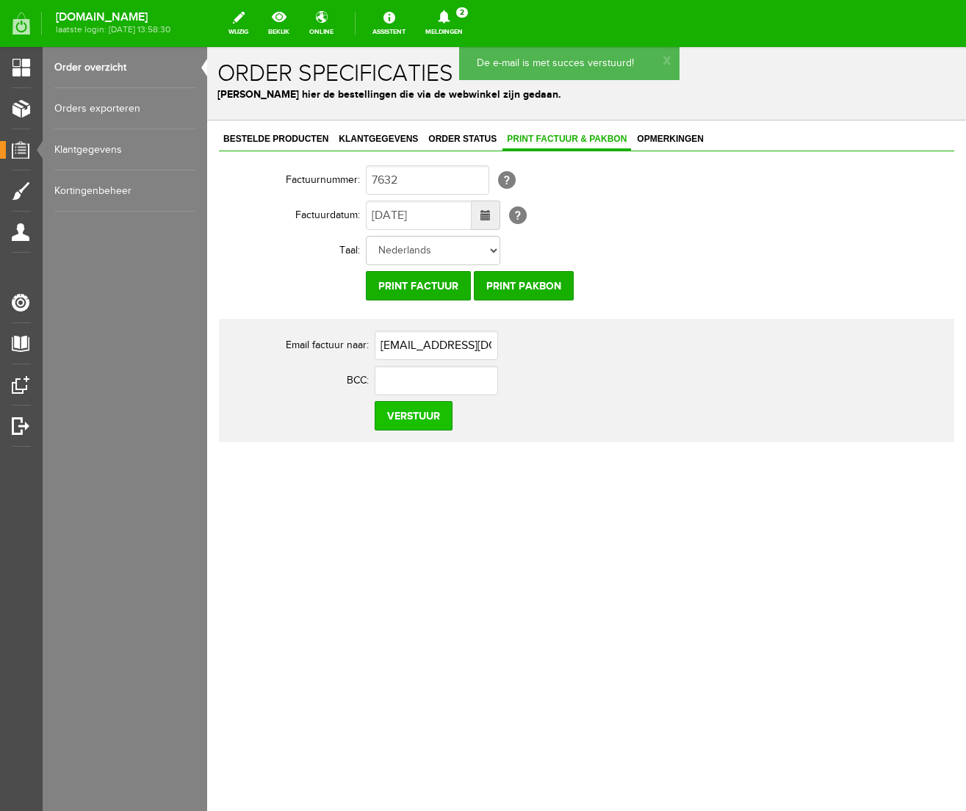
click at [431, 416] on input "Verstuur" at bounding box center [414, 415] width 78 height 29
click at [450, 17] on icon at bounding box center [444, 16] width 12 height 13
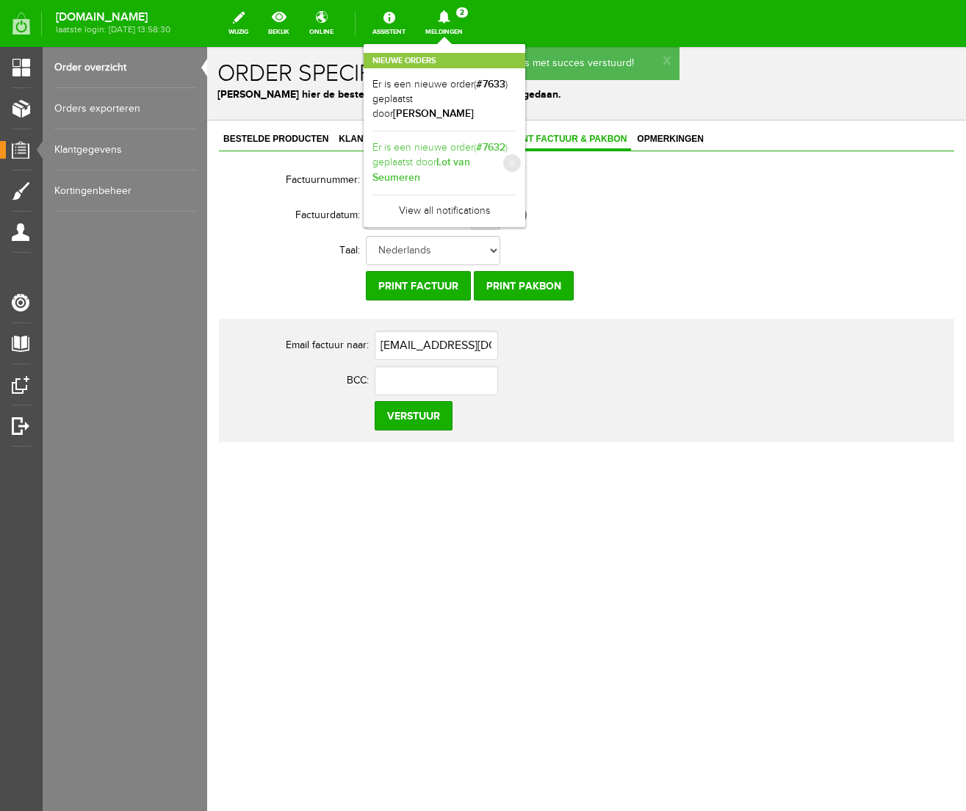
click at [517, 143] on link "Er is een nieuwe order( #7632 ) geplaatst door [PERSON_NAME]" at bounding box center [445, 163] width 144 height 46
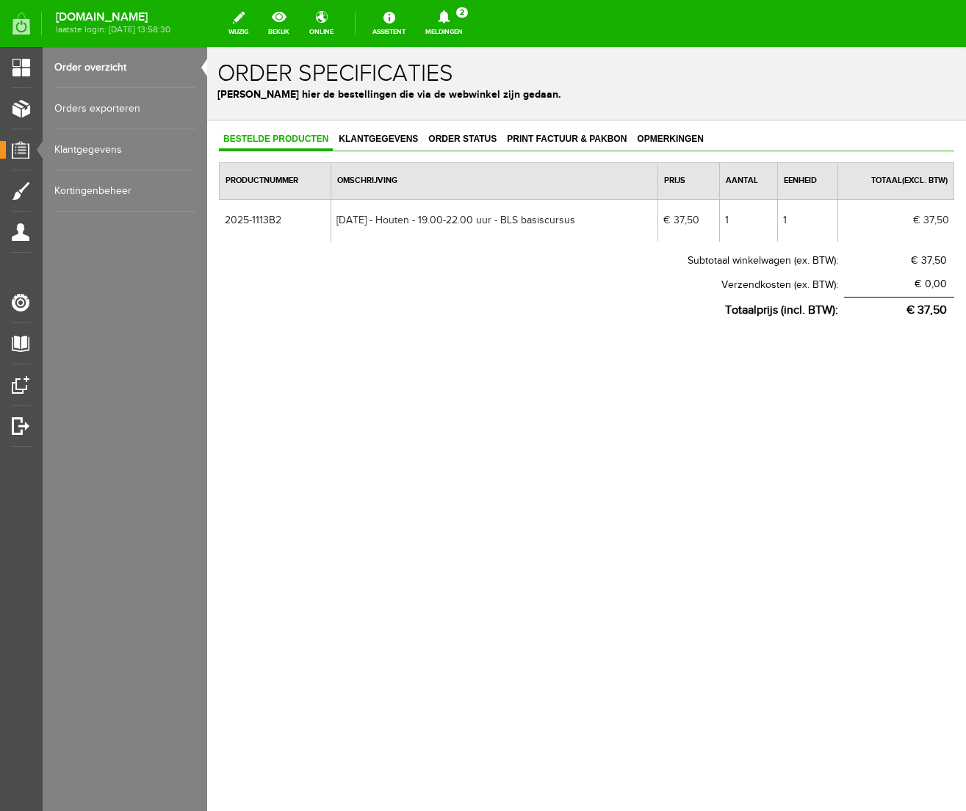
click at [450, 15] on icon at bounding box center [444, 16] width 12 height 13
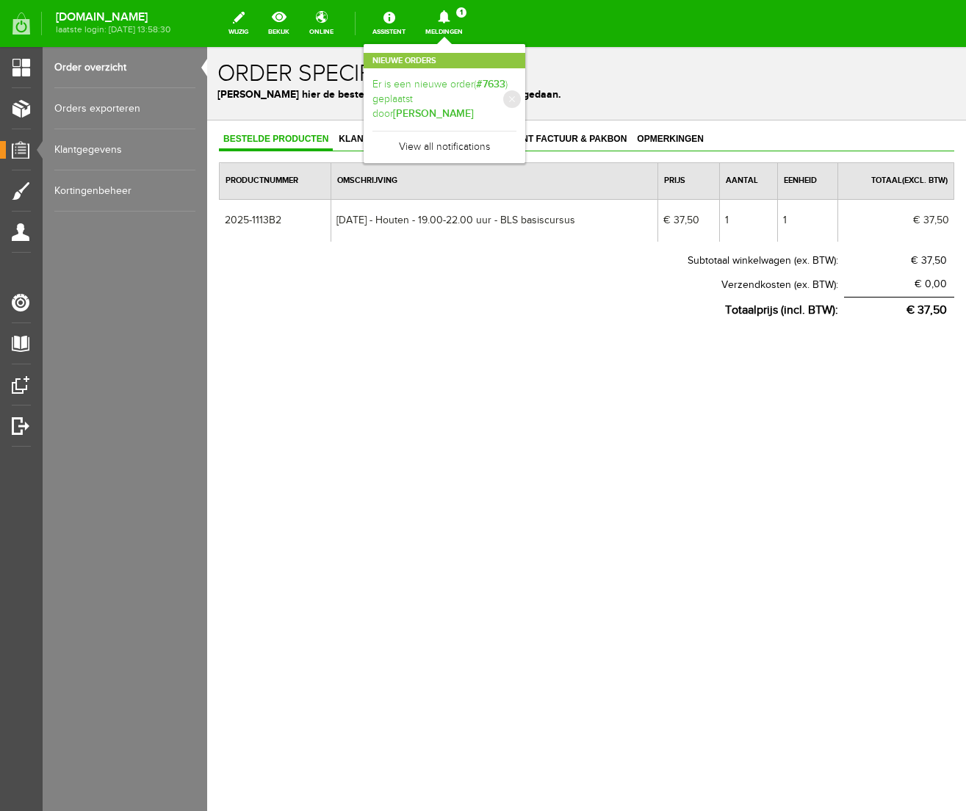
click at [517, 87] on link "Er is een nieuwe order( #7633 ) geplaatst door [PERSON_NAME]" at bounding box center [445, 99] width 144 height 45
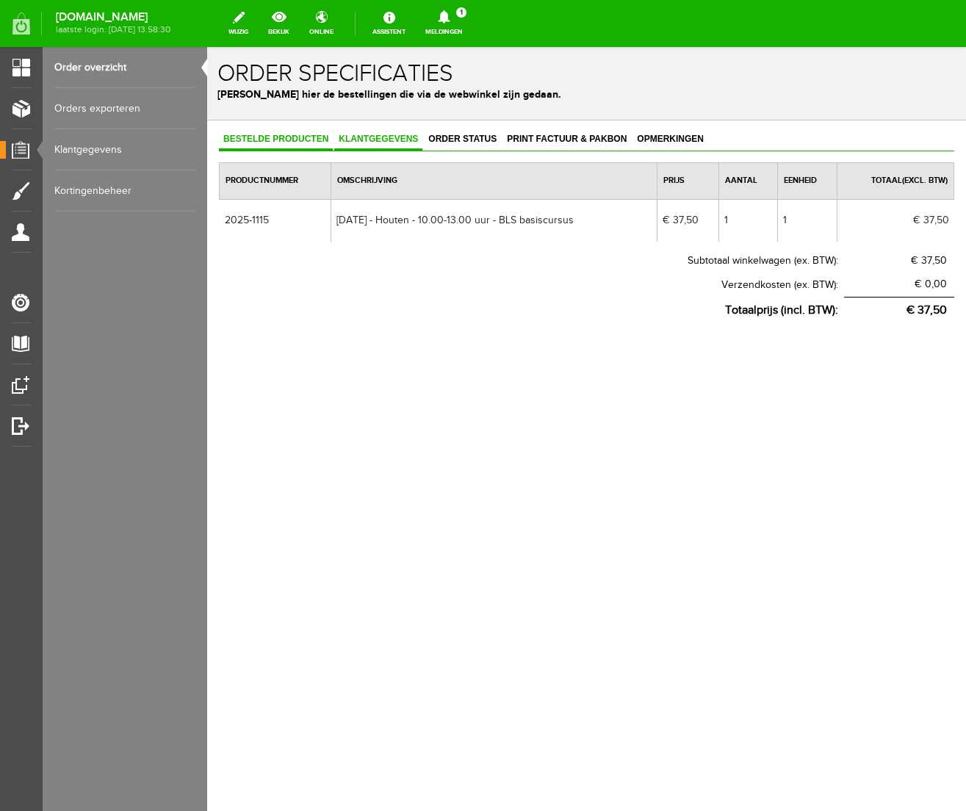
click at [376, 142] on span "Klantgegevens" at bounding box center [378, 139] width 88 height 10
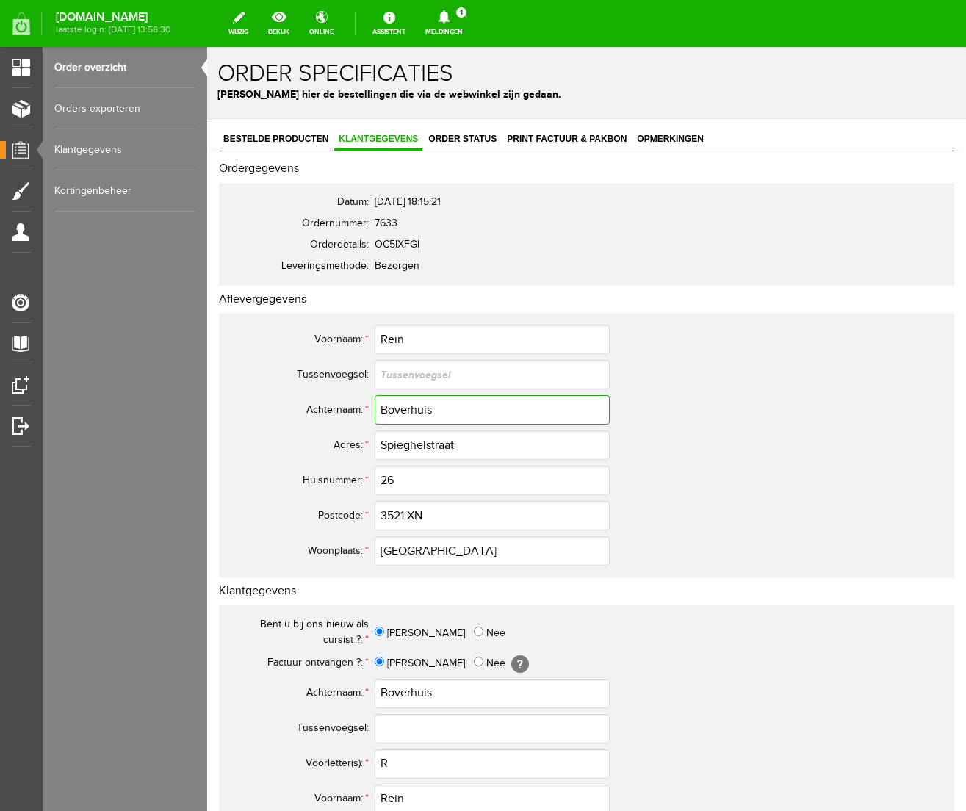
drag, startPoint x: 442, startPoint y: 412, endPoint x: 284, endPoint y: 398, distance: 158.7
click at [284, 398] on tr "Achternaam: * Boverhuis" at bounding box center [581, 409] width 706 height 35
drag, startPoint x: 434, startPoint y: 341, endPoint x: 334, endPoint y: 336, distance: 100.1
click at [334, 336] on tr "Voornaam: * Rein" at bounding box center [581, 339] width 706 height 35
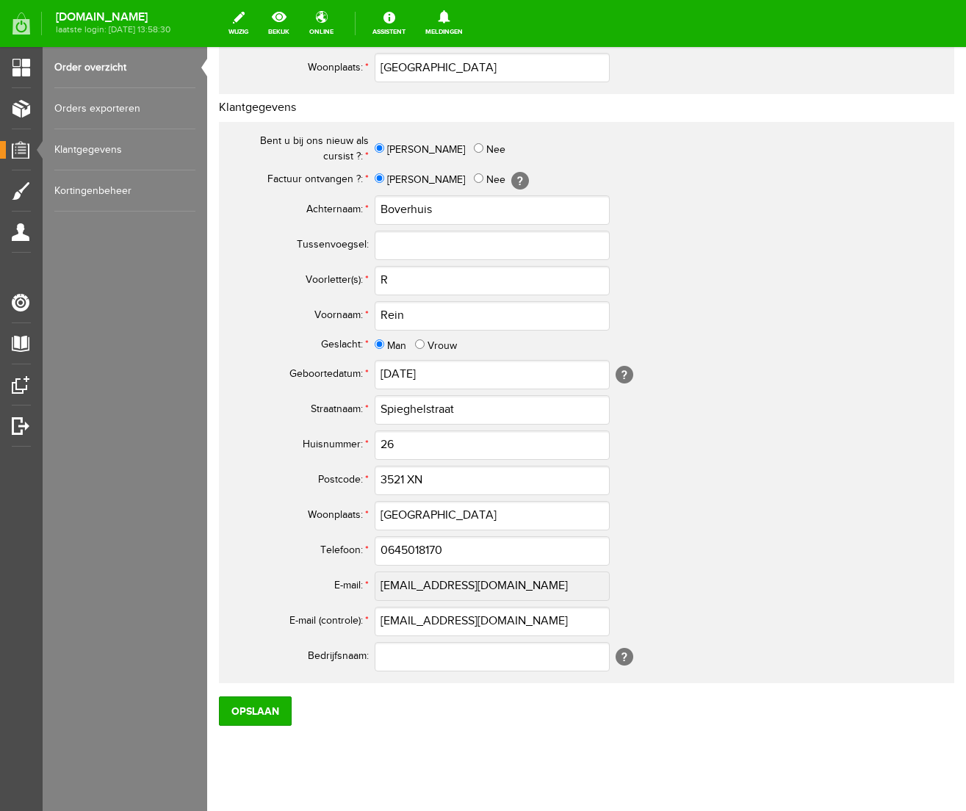
scroll to position [506, 0]
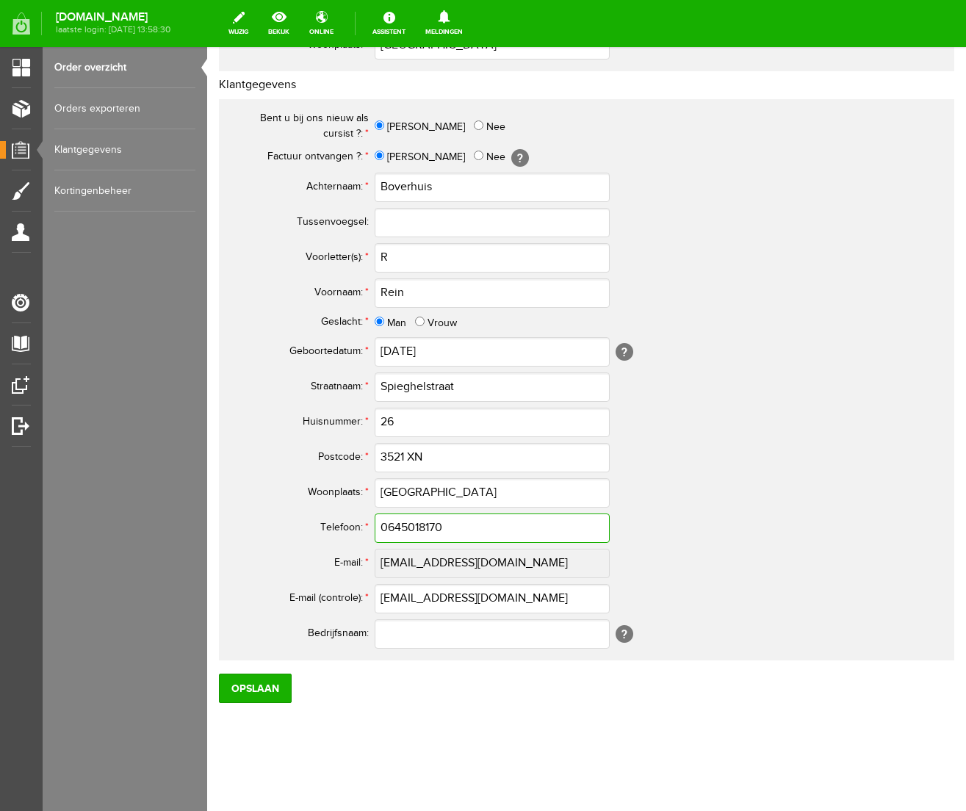
click at [394, 528] on input "0645018170" at bounding box center [492, 528] width 235 height 29
drag, startPoint x: 466, startPoint y: 529, endPoint x: 259, endPoint y: 523, distance: 207.4
click at [259, 523] on tr "Telefoon: * 06-45018170" at bounding box center [581, 528] width 706 height 35
type input "06-45018170"
drag, startPoint x: 528, startPoint y: 596, endPoint x: 270, endPoint y: 586, distance: 258.2
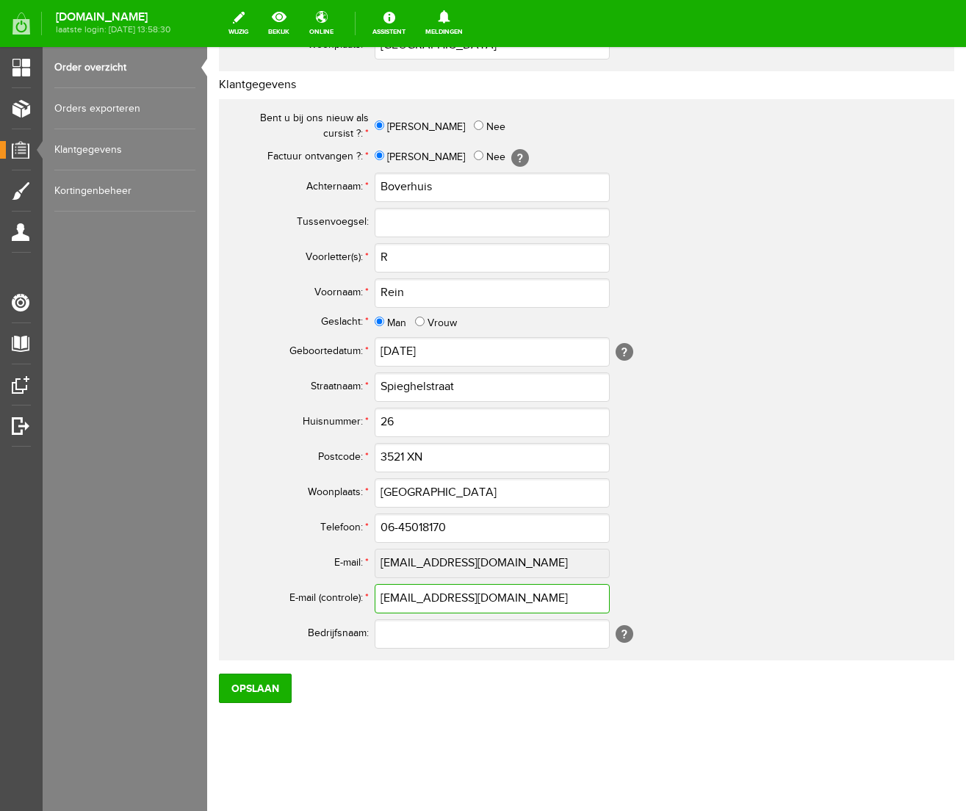
click at [270, 586] on tr "E-mail (controle): * [EMAIL_ADDRESS][DOMAIN_NAME]" at bounding box center [581, 598] width 706 height 35
click at [254, 685] on input "Opslaan" at bounding box center [255, 688] width 73 height 29
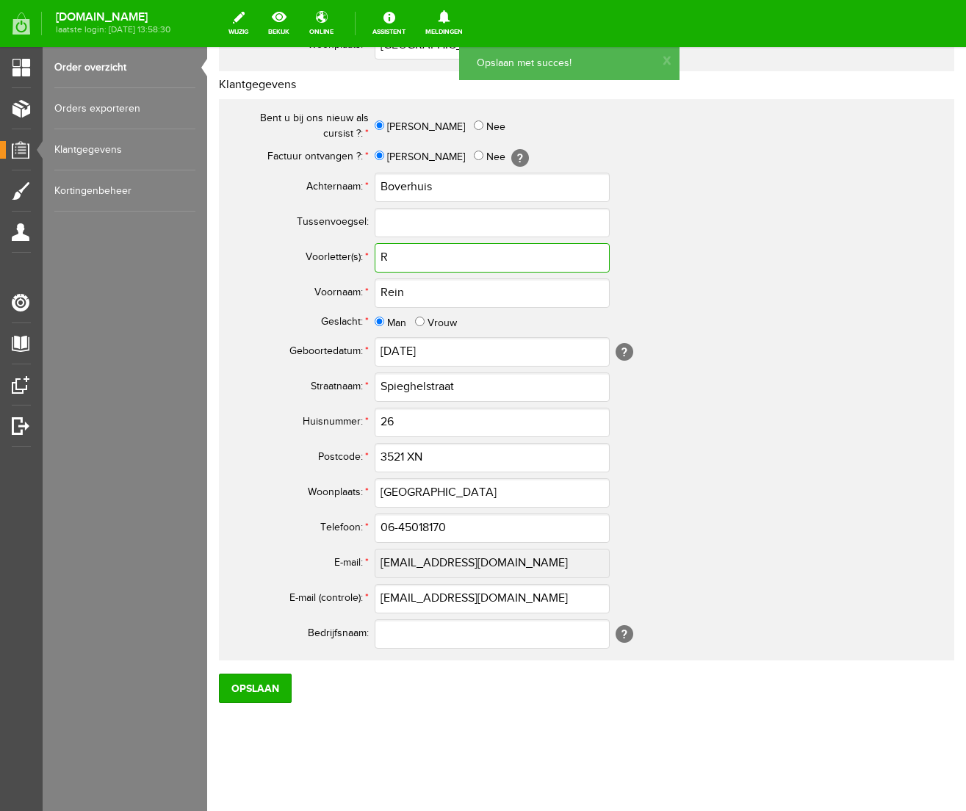
click at [447, 255] on input "R" at bounding box center [492, 257] width 235 height 29
type input "R."
click at [265, 685] on input "Opslaan" at bounding box center [255, 688] width 73 height 29
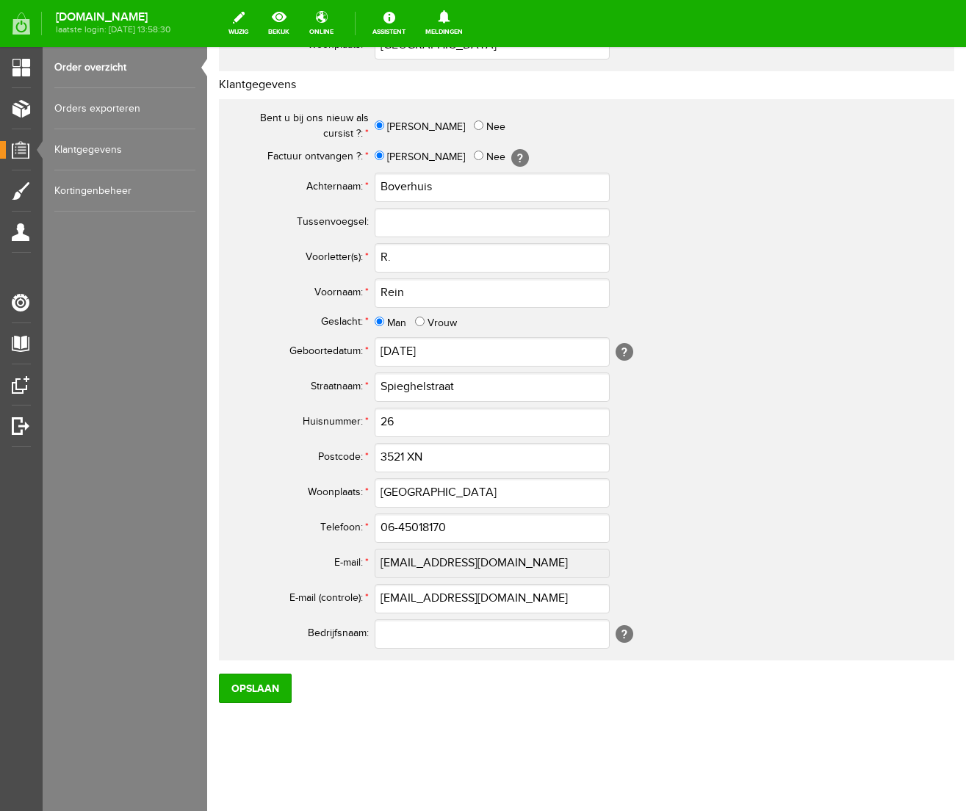
click at [759, 216] on td at bounding box center [654, 222] width 559 height 35
click at [262, 697] on input "Opslaan" at bounding box center [255, 688] width 73 height 29
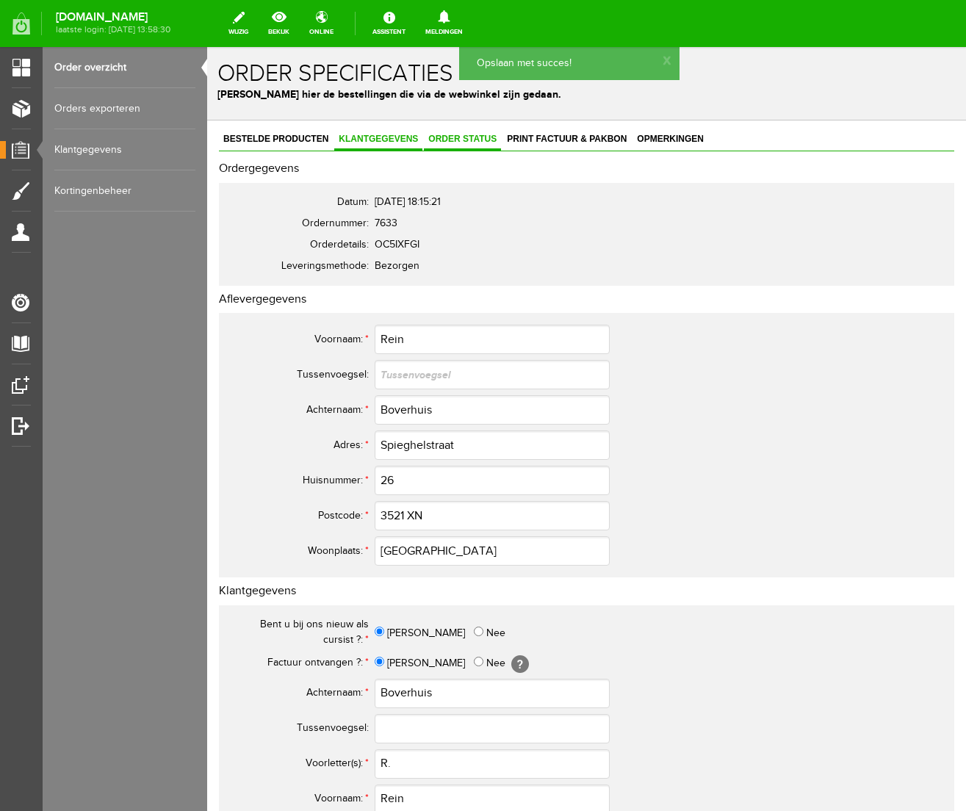
click at [459, 135] on span "Order status" at bounding box center [462, 139] width 77 height 10
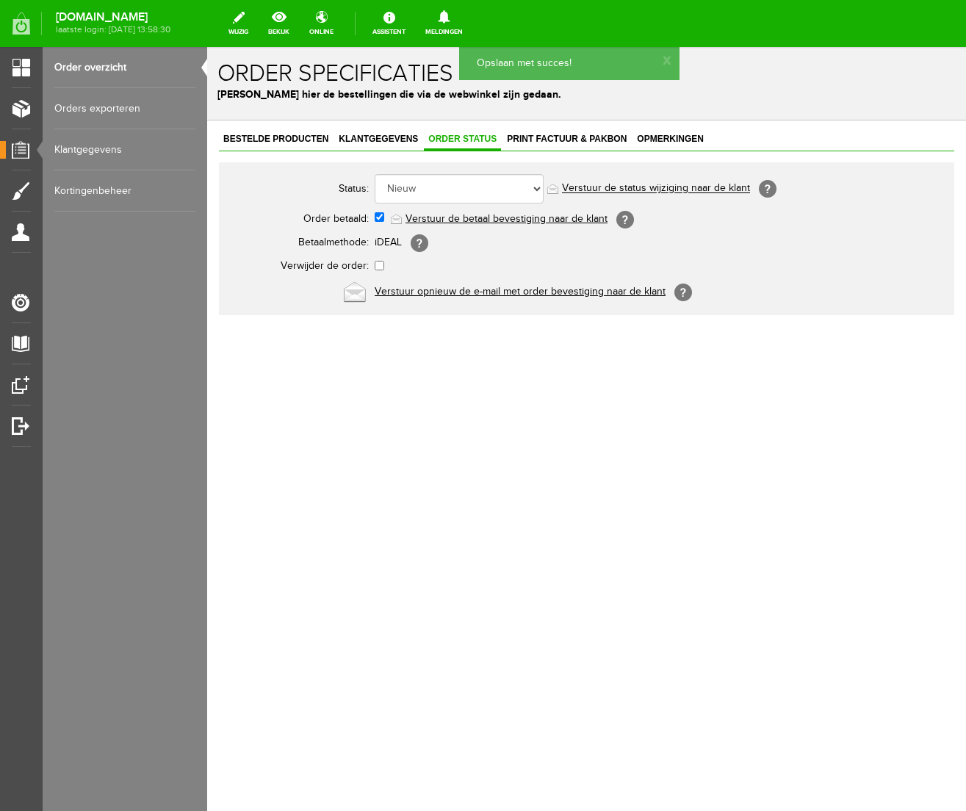
click at [467, 217] on link "Verstuur de betaal bevestiging naar de klant" at bounding box center [507, 219] width 202 height 12
click at [560, 140] on span "Print factuur & pakbon" at bounding box center [567, 139] width 129 height 10
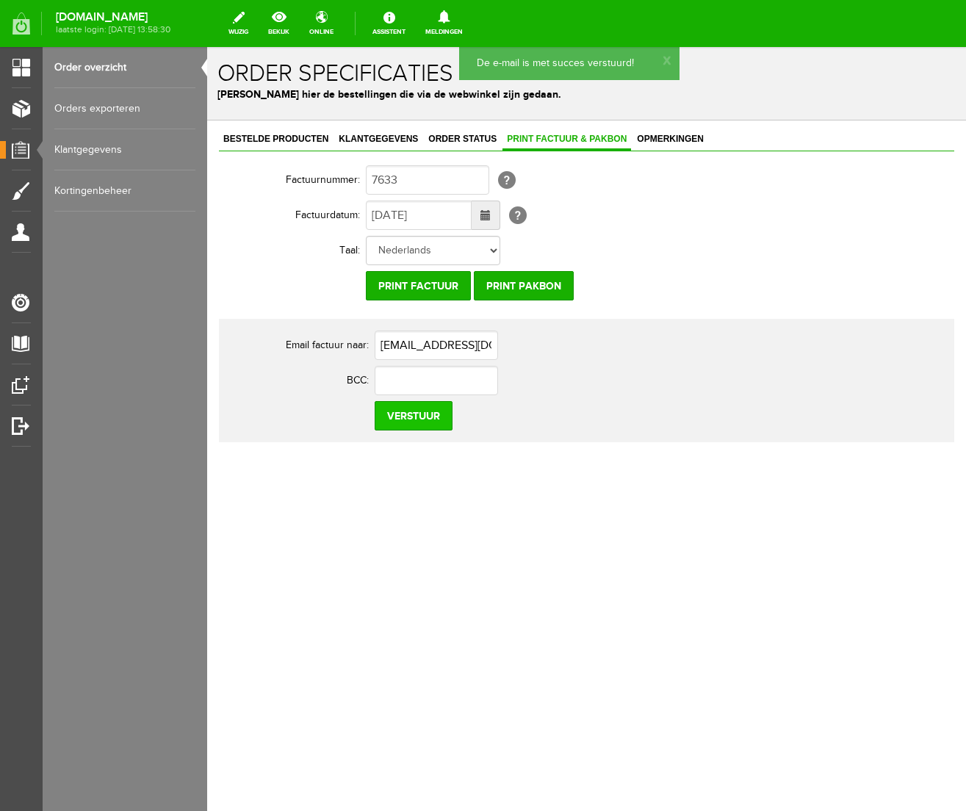
click at [426, 423] on input "Verstuur" at bounding box center [414, 415] width 78 height 29
click at [359, 135] on span "Klantgegevens" at bounding box center [378, 139] width 88 height 10
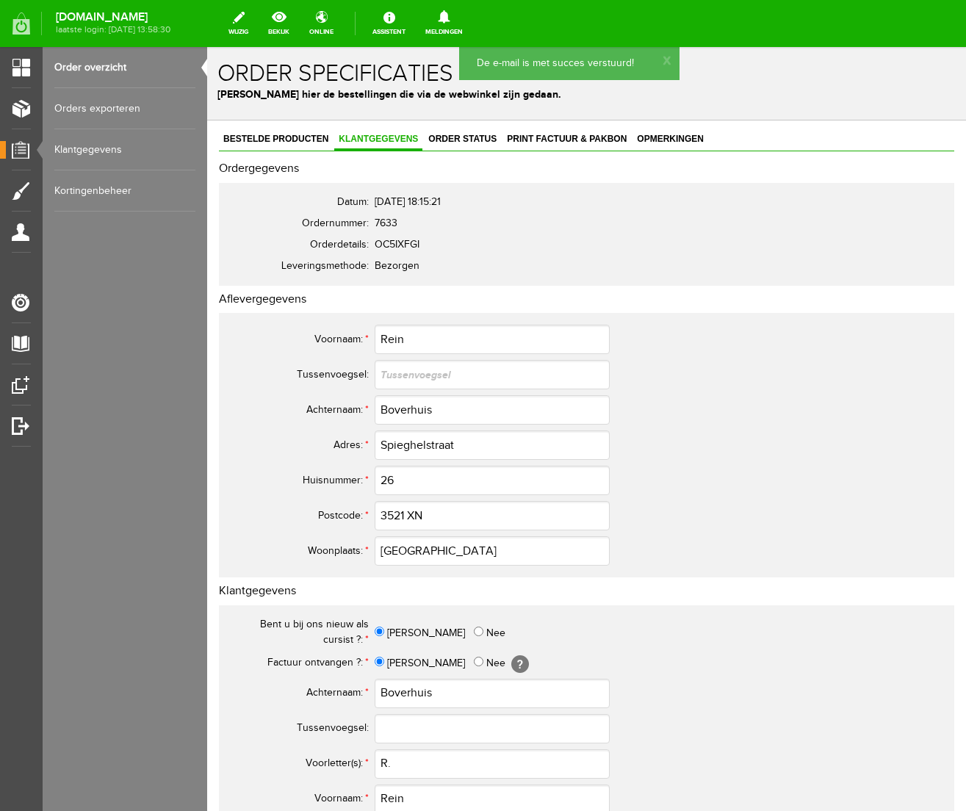
scroll to position [506, 0]
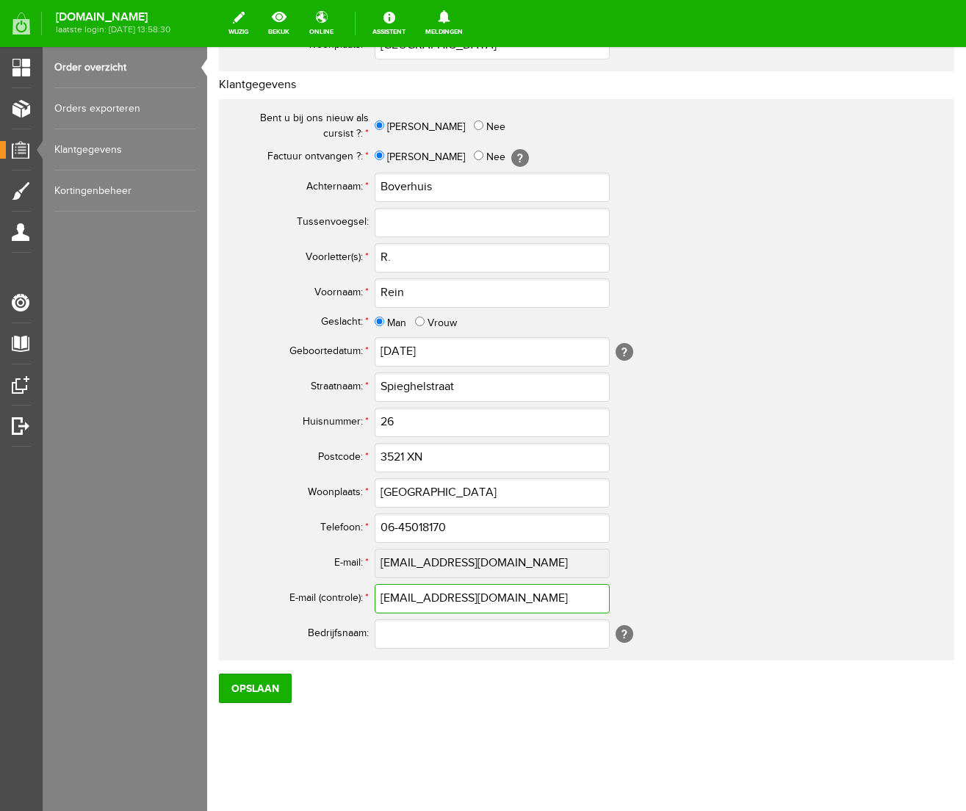
drag, startPoint x: 531, startPoint y: 598, endPoint x: 281, endPoint y: 590, distance: 250.0
click at [281, 590] on tr "E-mail (controle): * [EMAIL_ADDRESS][DOMAIN_NAME]" at bounding box center [581, 598] width 706 height 35
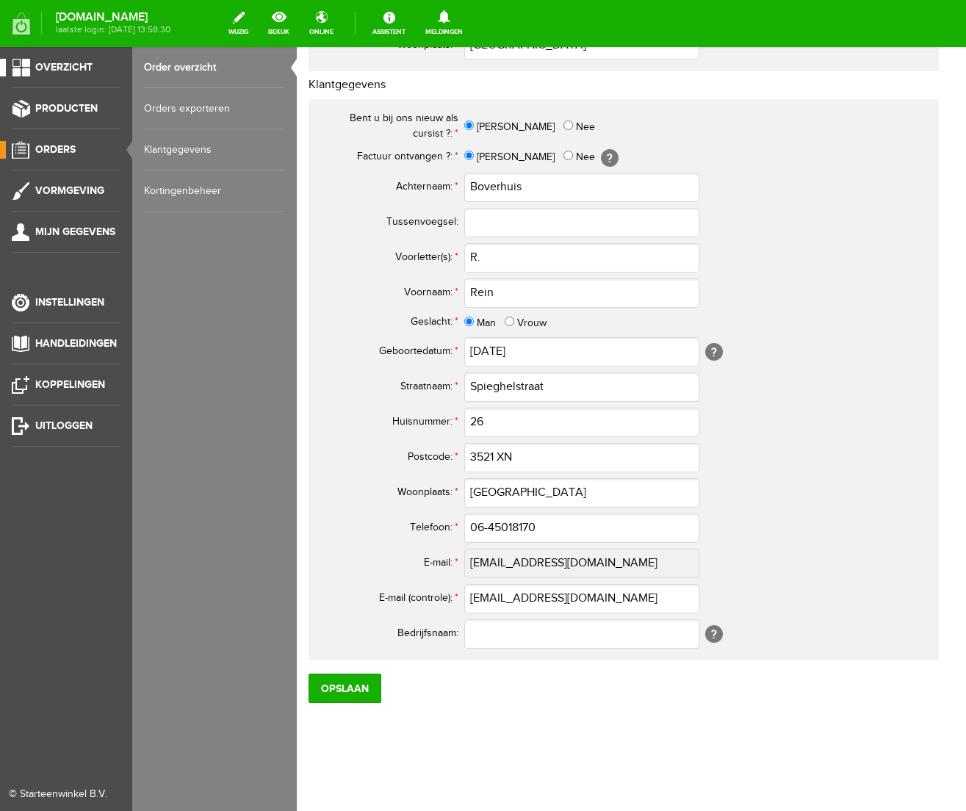
click at [64, 67] on span "Overzicht" at bounding box center [63, 67] width 57 height 12
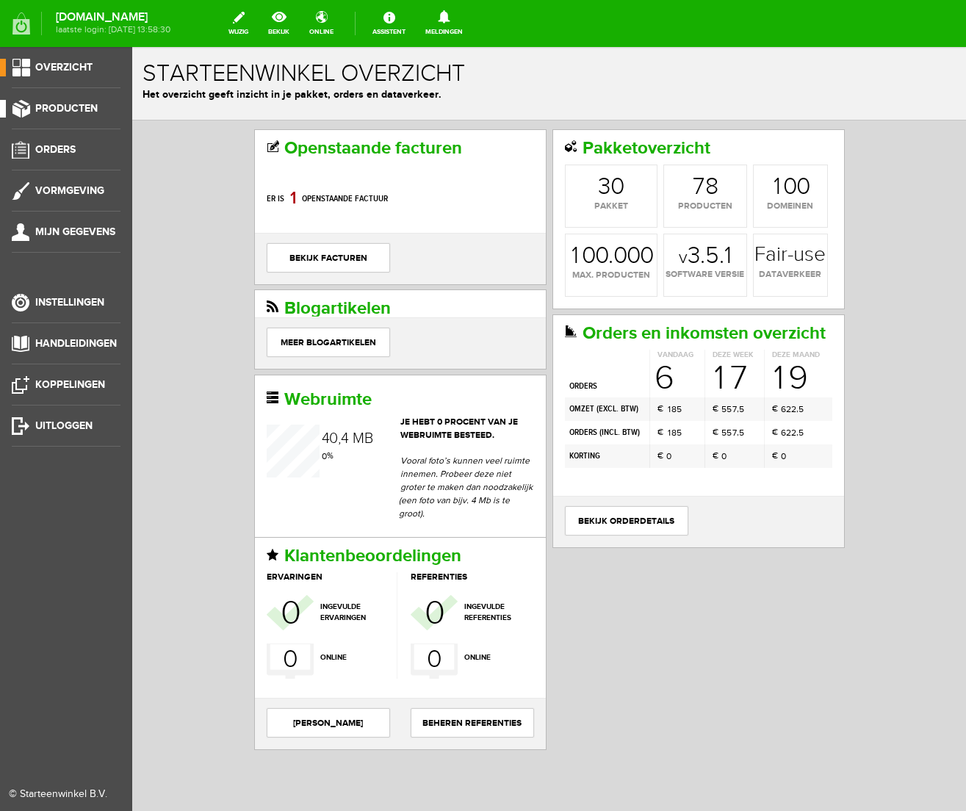
click at [51, 108] on span "Producten" at bounding box center [66, 108] width 62 height 12
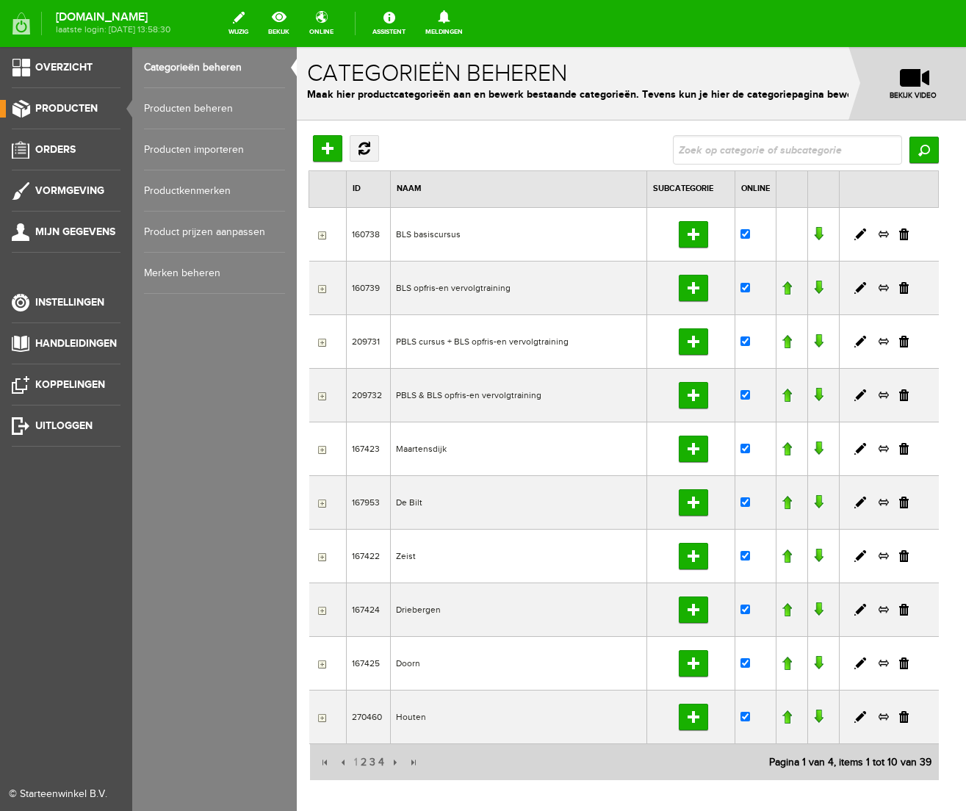
click at [159, 108] on link "Producten beheren" at bounding box center [214, 108] width 141 height 41
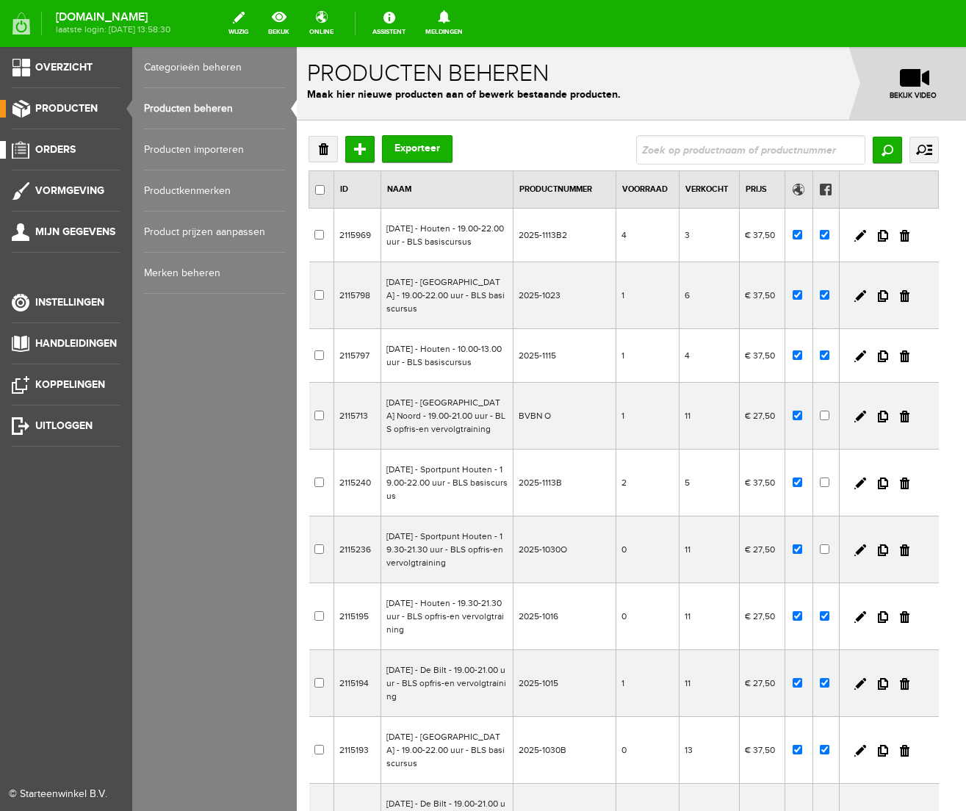
click at [57, 145] on span "Orders" at bounding box center [55, 149] width 40 height 12
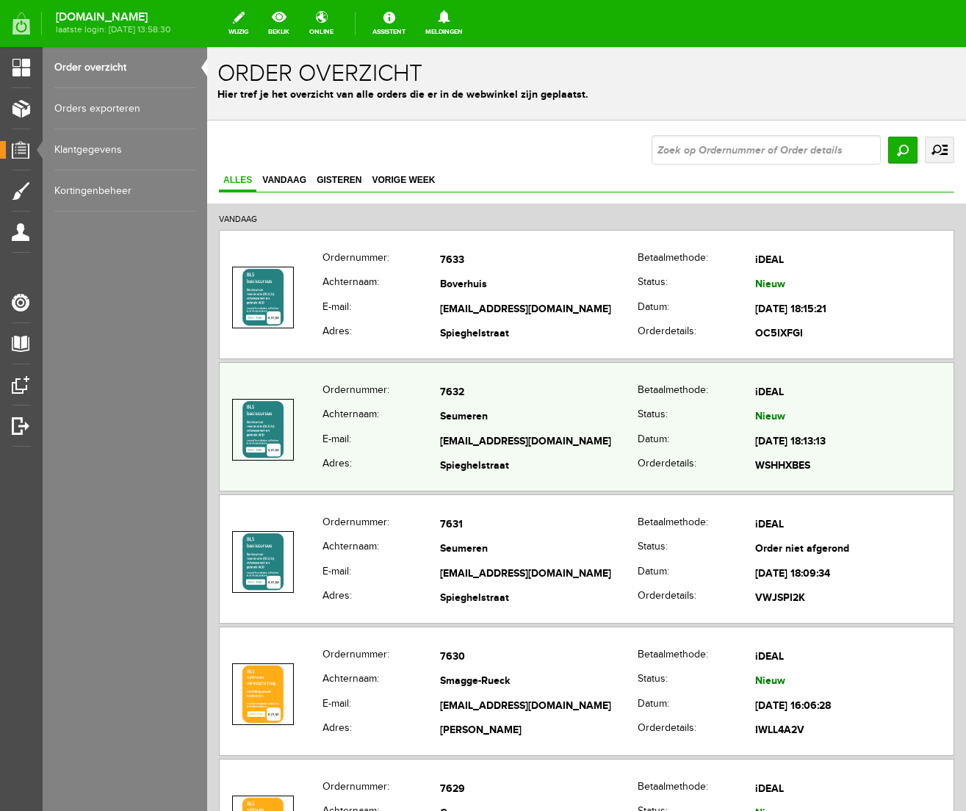
click at [490, 430] on td "[EMAIL_ADDRESS][DOMAIN_NAME]" at bounding box center [539, 442] width 198 height 25
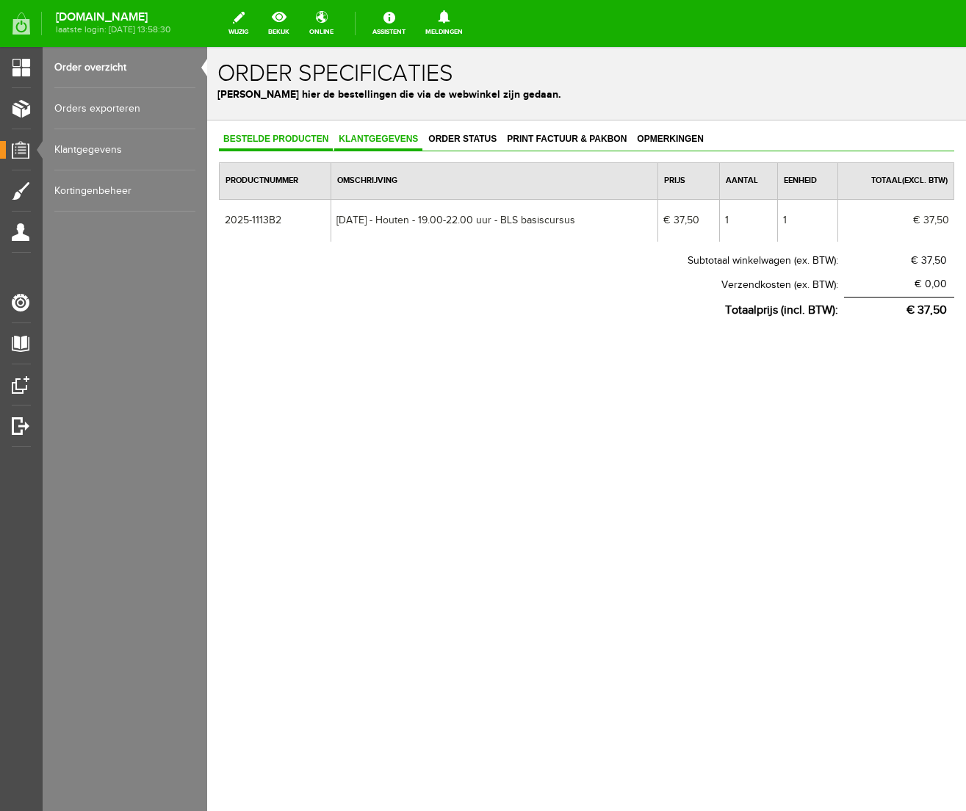
click at [367, 140] on span "Klantgegevens" at bounding box center [378, 139] width 88 height 10
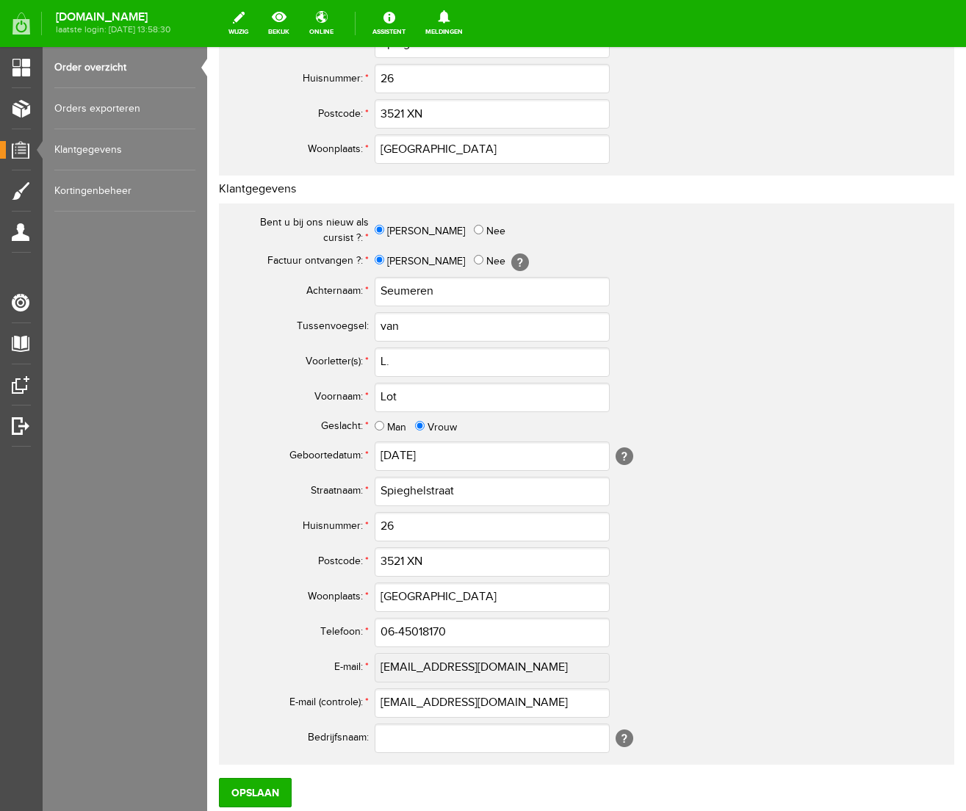
scroll to position [403, 0]
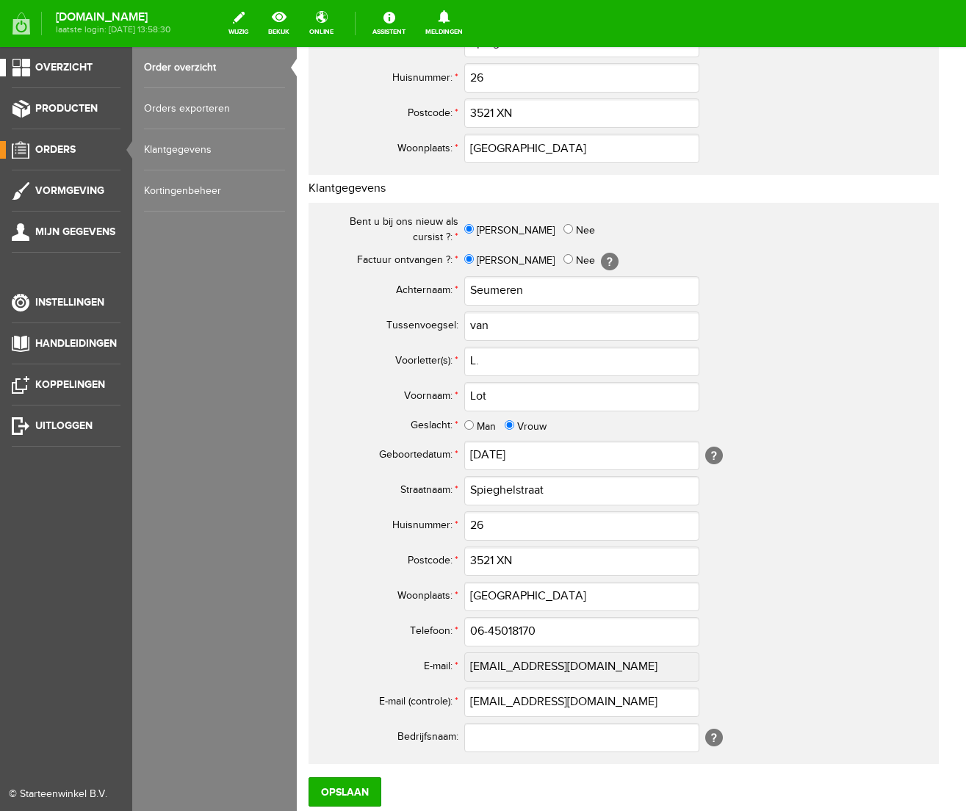
click at [49, 68] on span "Overzicht" at bounding box center [63, 67] width 57 height 12
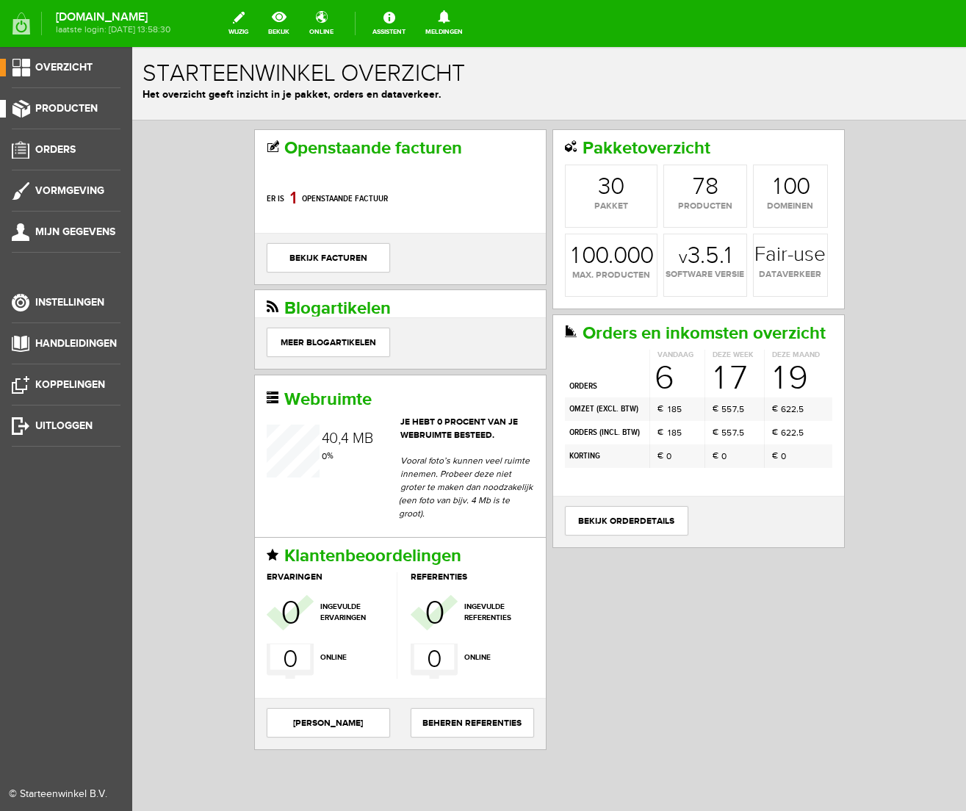
click at [62, 107] on span "Producten" at bounding box center [66, 108] width 62 height 12
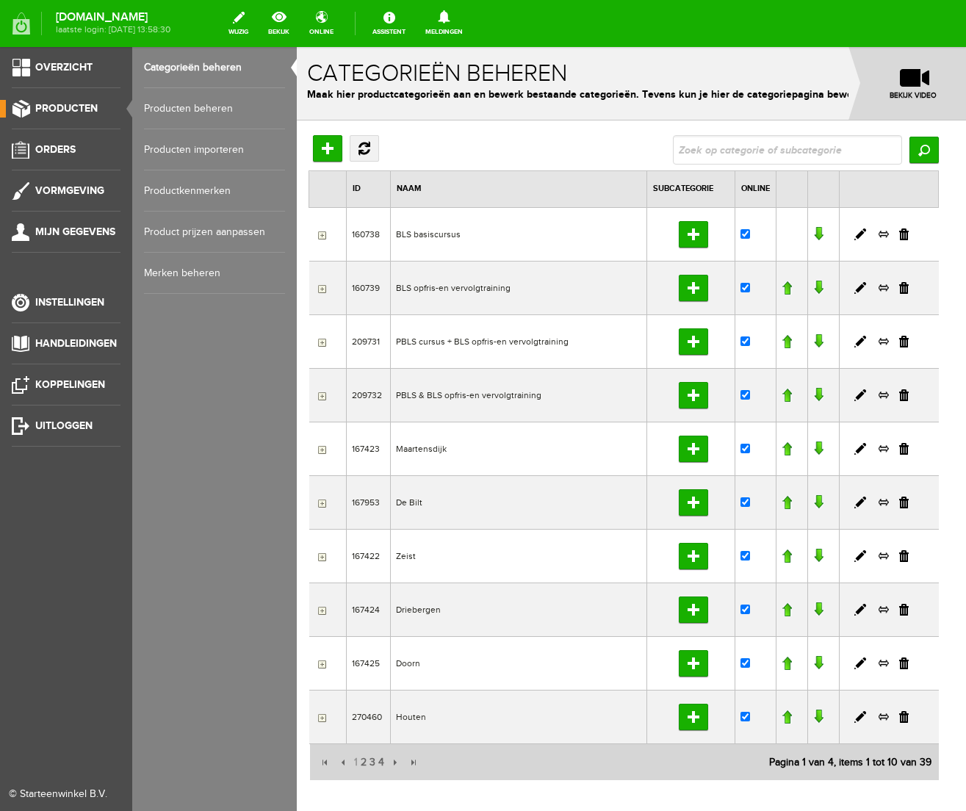
click at [207, 113] on link "Producten beheren" at bounding box center [214, 108] width 141 height 41
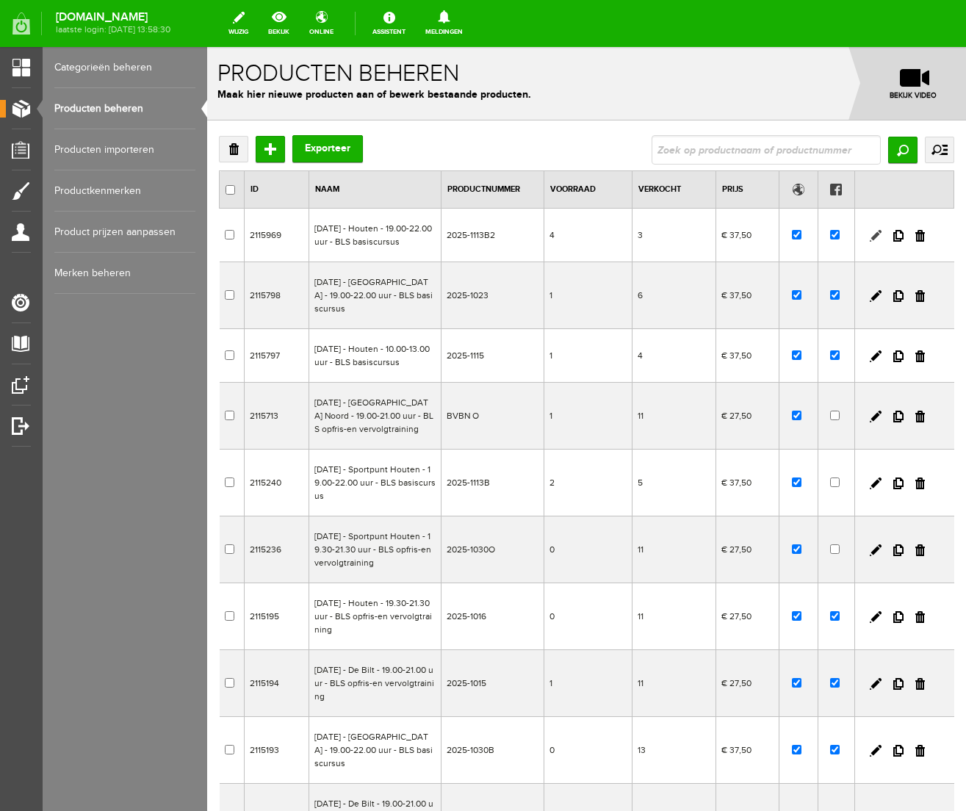
click at [875, 240] on link at bounding box center [876, 236] width 12 height 12
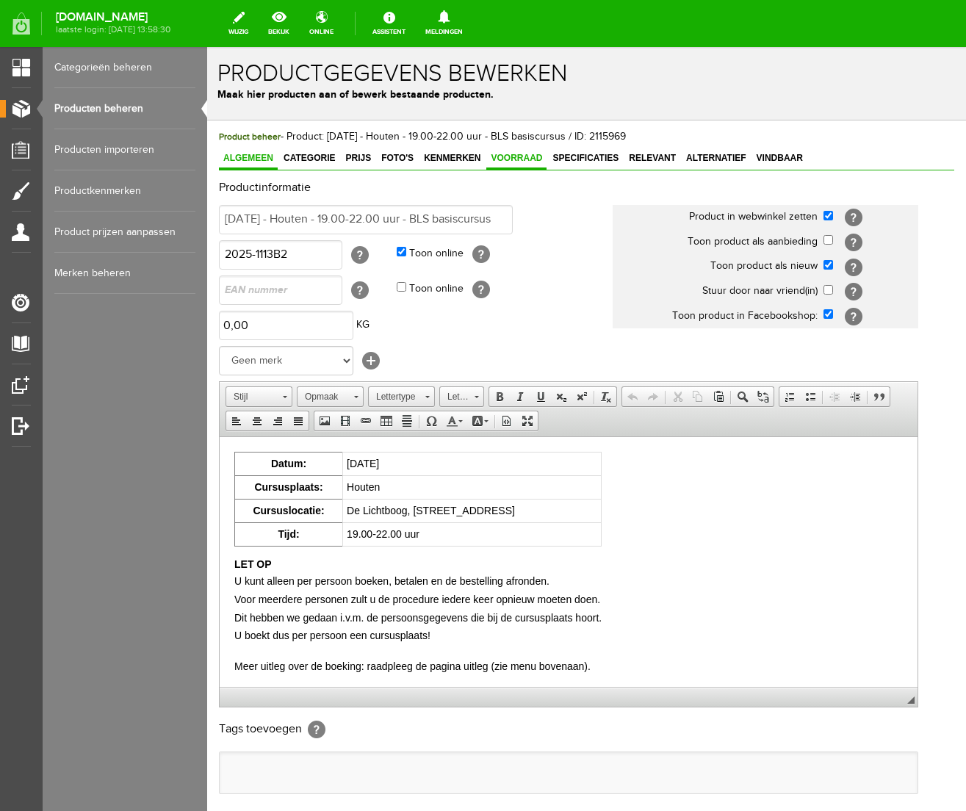
click at [537, 154] on span "Voorraad" at bounding box center [517, 158] width 60 height 10
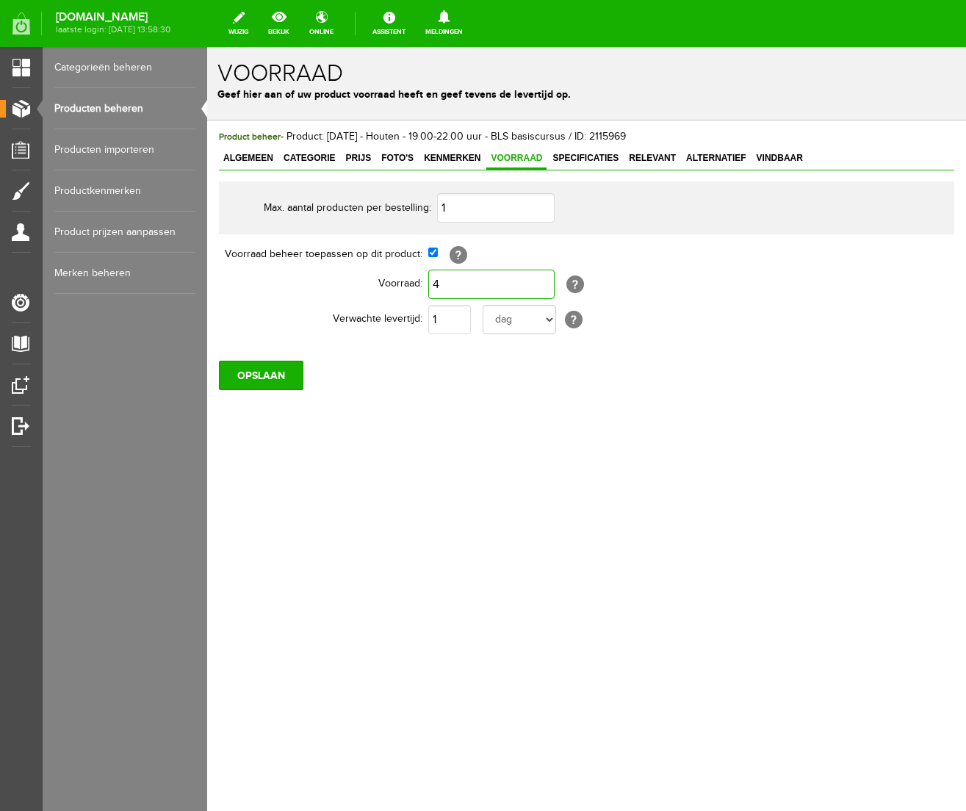
click at [449, 287] on input "4" at bounding box center [491, 284] width 126 height 29
type input "3"
click at [403, 411] on div "Product beheer - Product: [DATE] - Houten - 19.00-22.00 uur - BLS basiscursus /…" at bounding box center [586, 310] width 759 height 378
click at [284, 378] on input "OPSLAAN" at bounding box center [261, 375] width 85 height 29
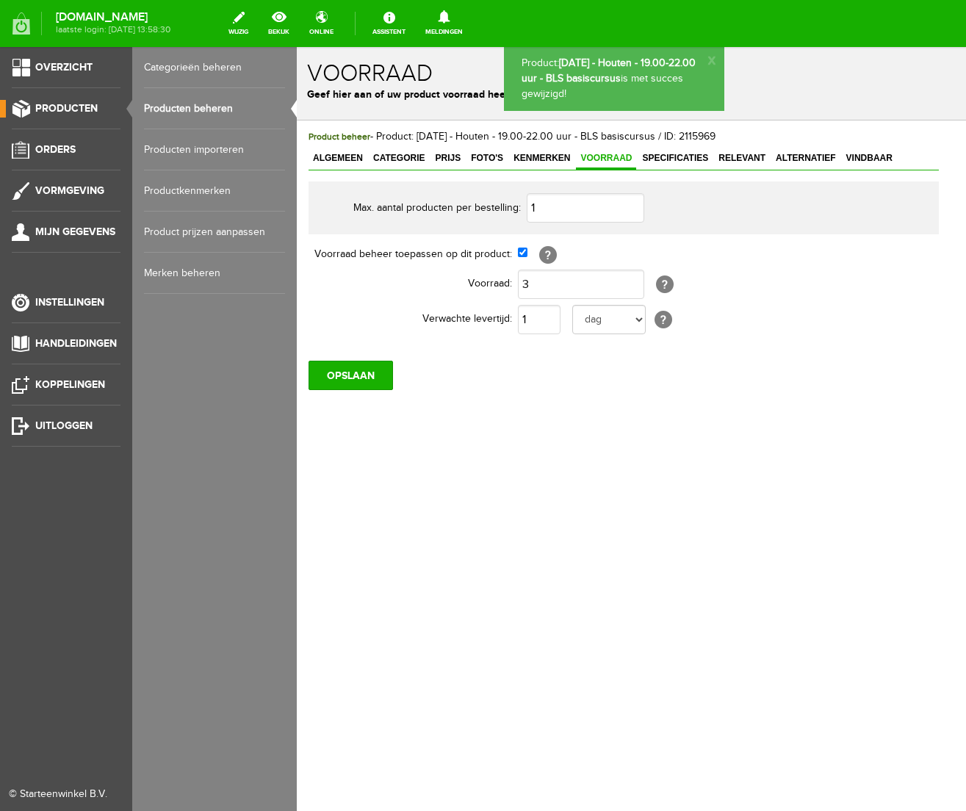
click at [66, 110] on span "Producten" at bounding box center [66, 108] width 62 height 12
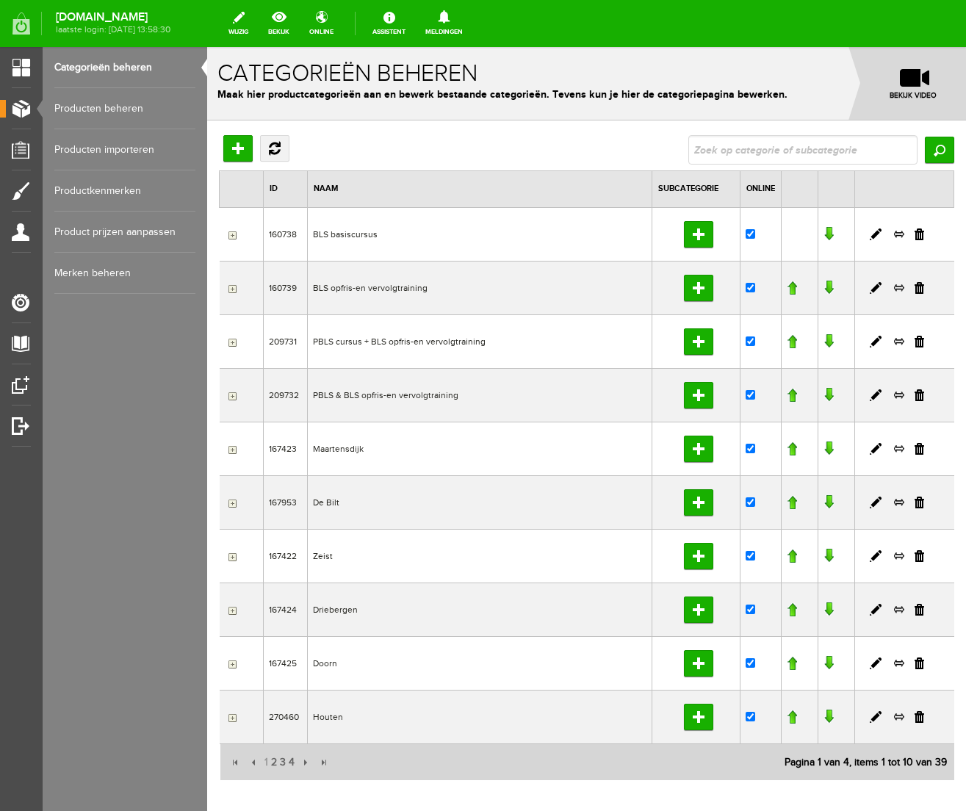
click at [94, 110] on link "Producten beheren" at bounding box center [124, 108] width 141 height 41
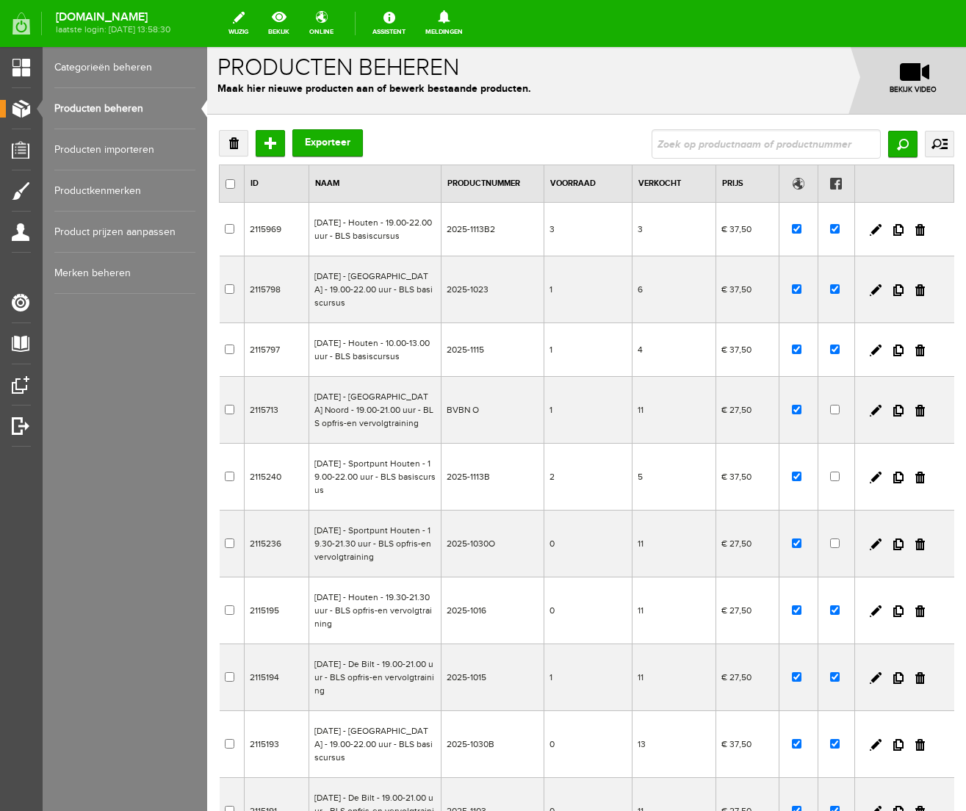
scroll to position [4, 0]
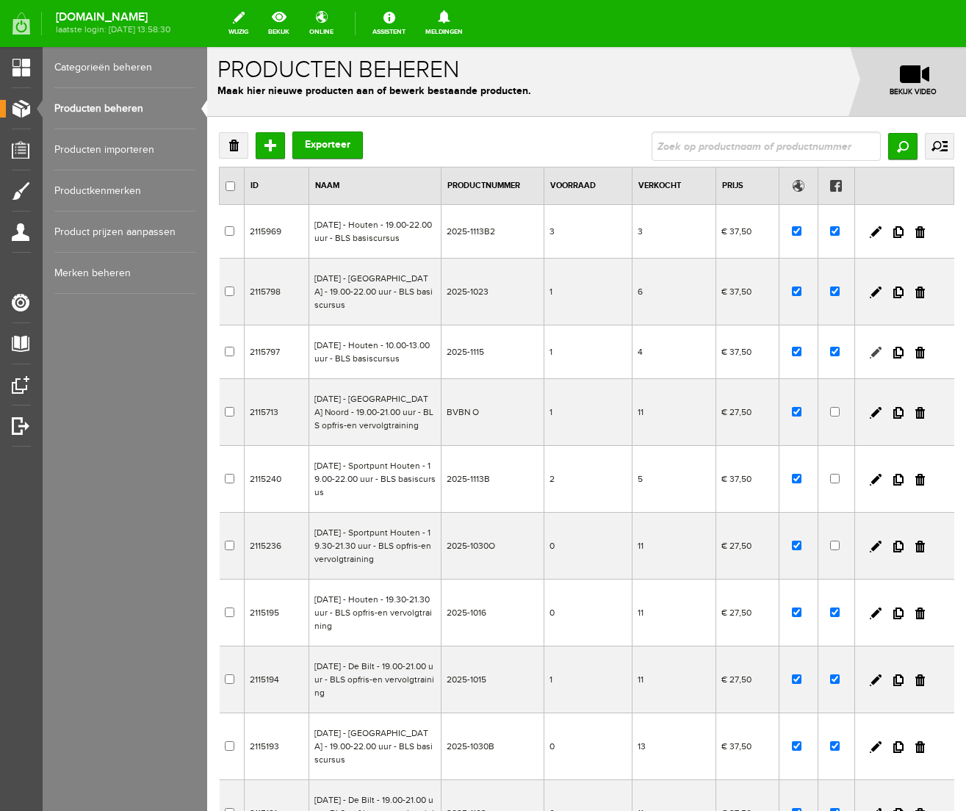
click at [877, 359] on link at bounding box center [876, 353] width 12 height 12
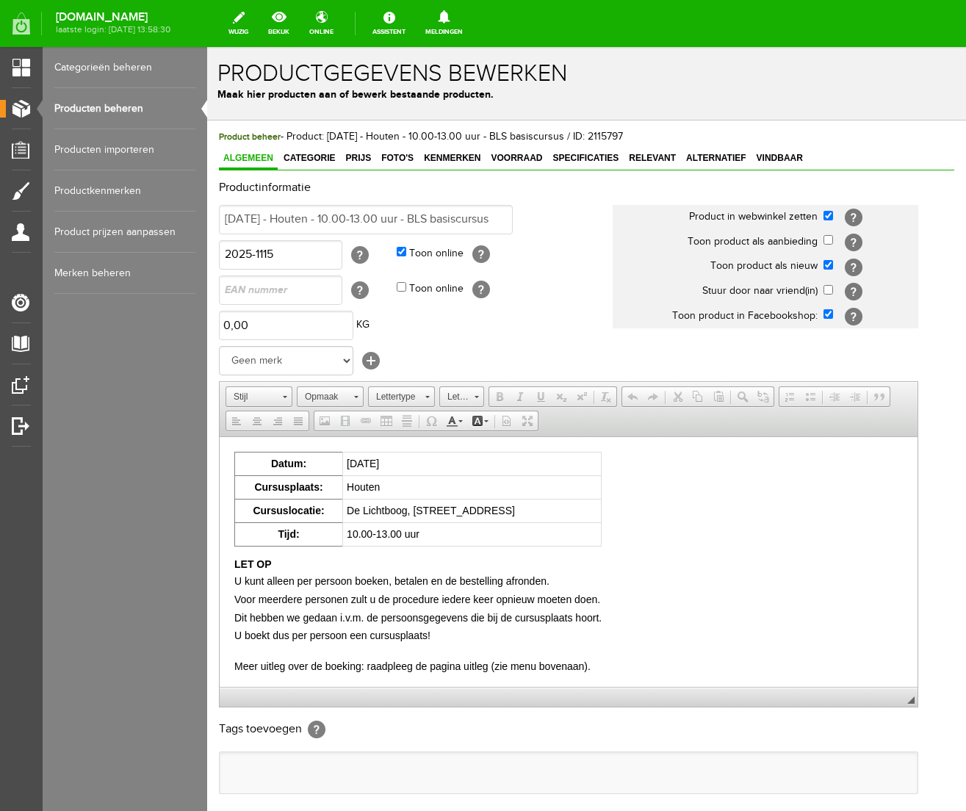
scroll to position [0, 0]
click at [523, 157] on span "Voorraad" at bounding box center [517, 158] width 60 height 10
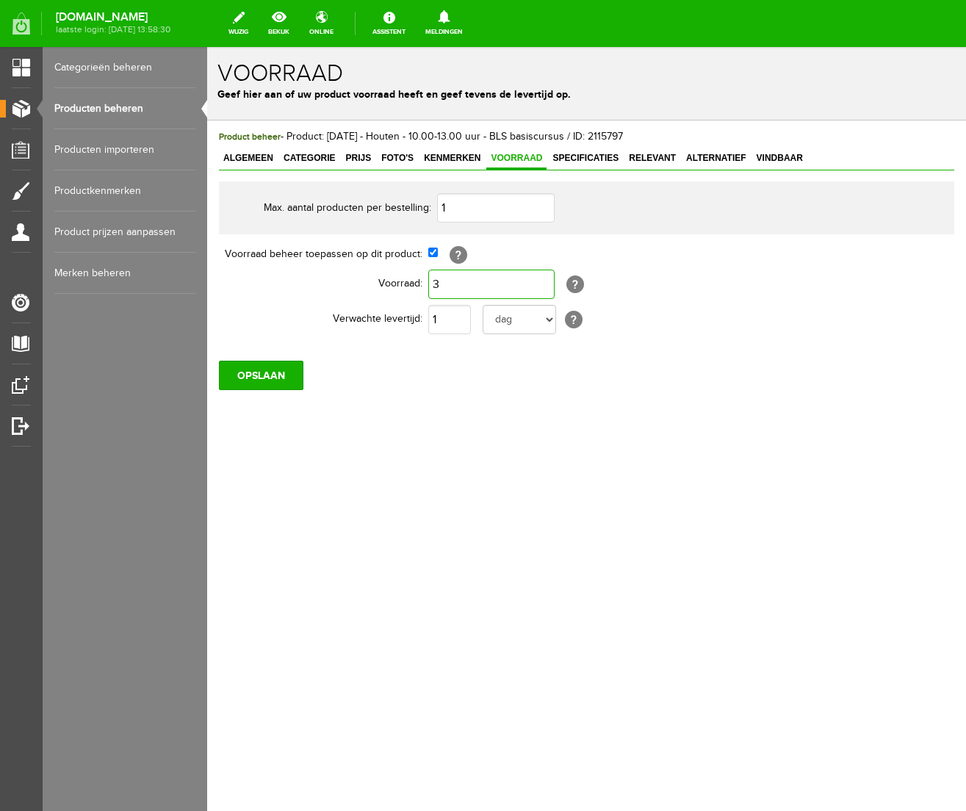
click at [464, 286] on input "3" at bounding box center [491, 284] width 126 height 29
type input "2"
click at [448, 423] on div "Product beheer - Product: [DATE] - Houten - 10.00-13.00 uur - BLS basiscursus /…" at bounding box center [586, 310] width 759 height 378
click at [270, 377] on input "OPSLAAN" at bounding box center [261, 375] width 85 height 29
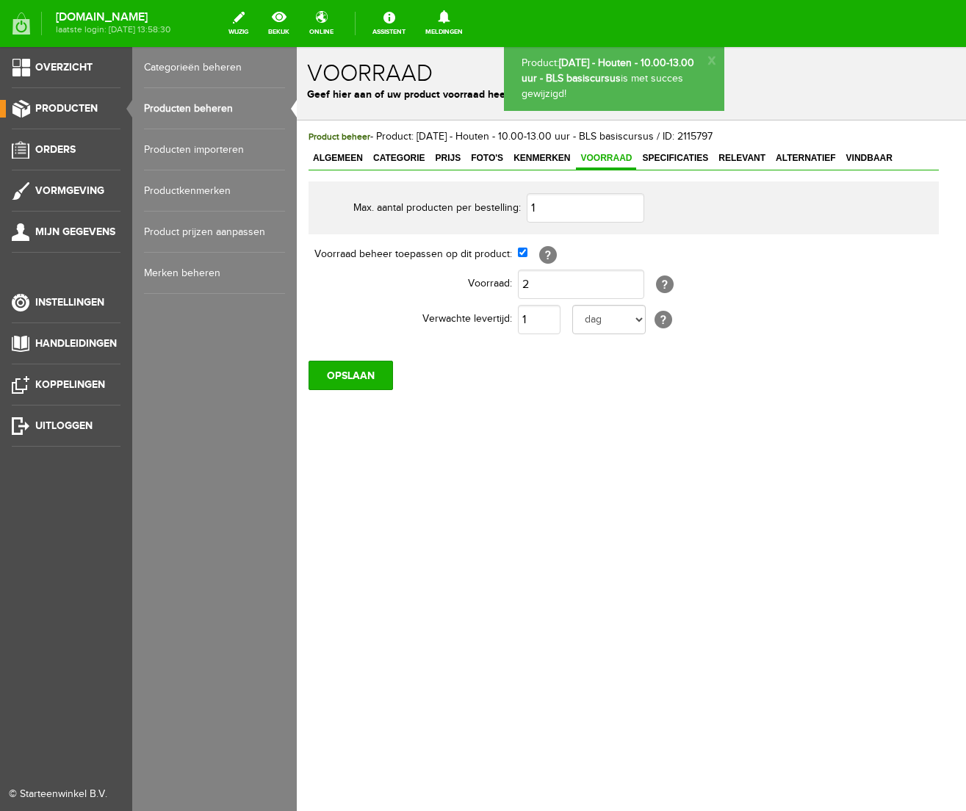
click at [76, 109] on span "Producten" at bounding box center [66, 108] width 62 height 12
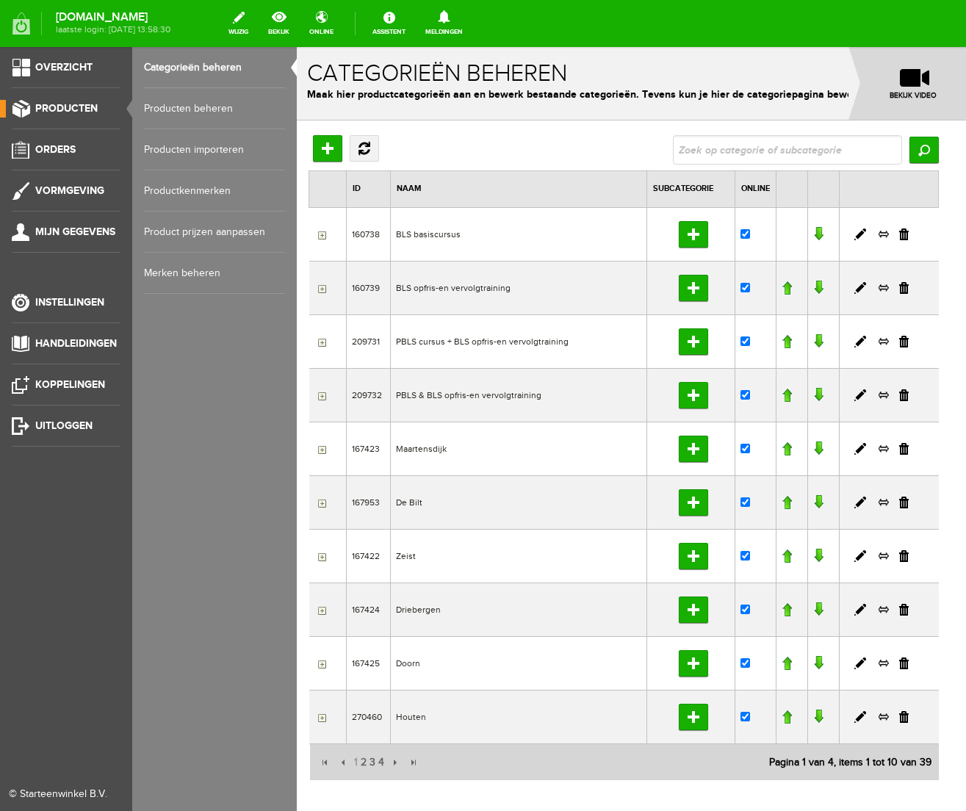
click at [162, 108] on link "Producten beheren" at bounding box center [214, 108] width 141 height 41
